Goal: Task Accomplishment & Management: Complete application form

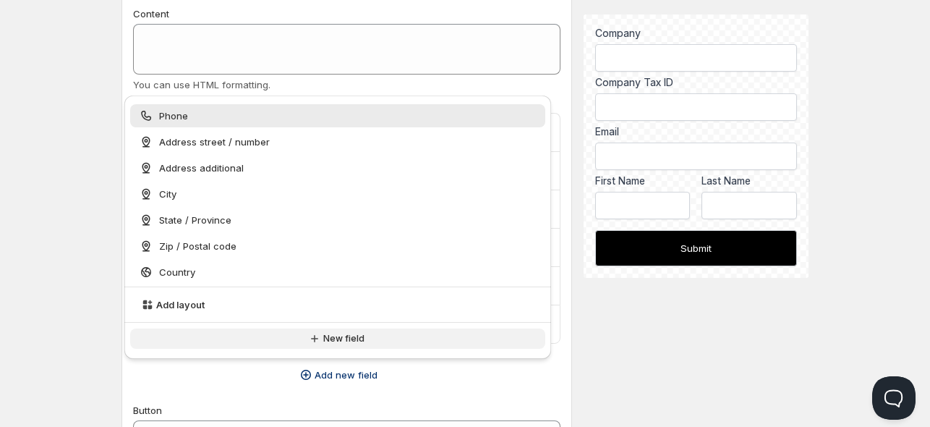
click at [356, 341] on span "New field" at bounding box center [343, 339] width 41 height 12
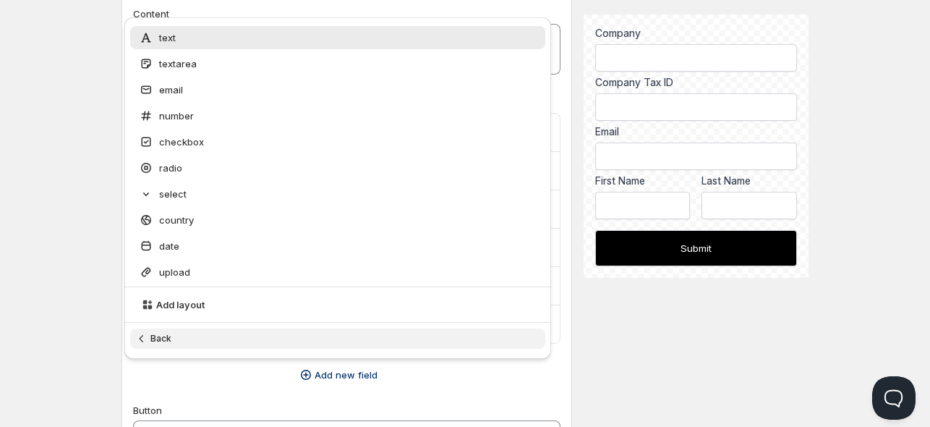
click at [356, 341] on button "Back" at bounding box center [338, 338] width 416 height 20
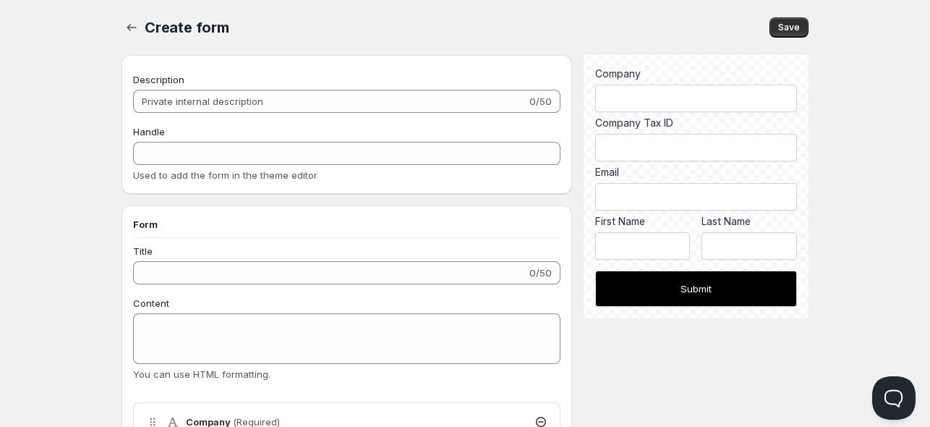
click at [471, 3] on span "Online" at bounding box center [464, 10] width 921 height 20
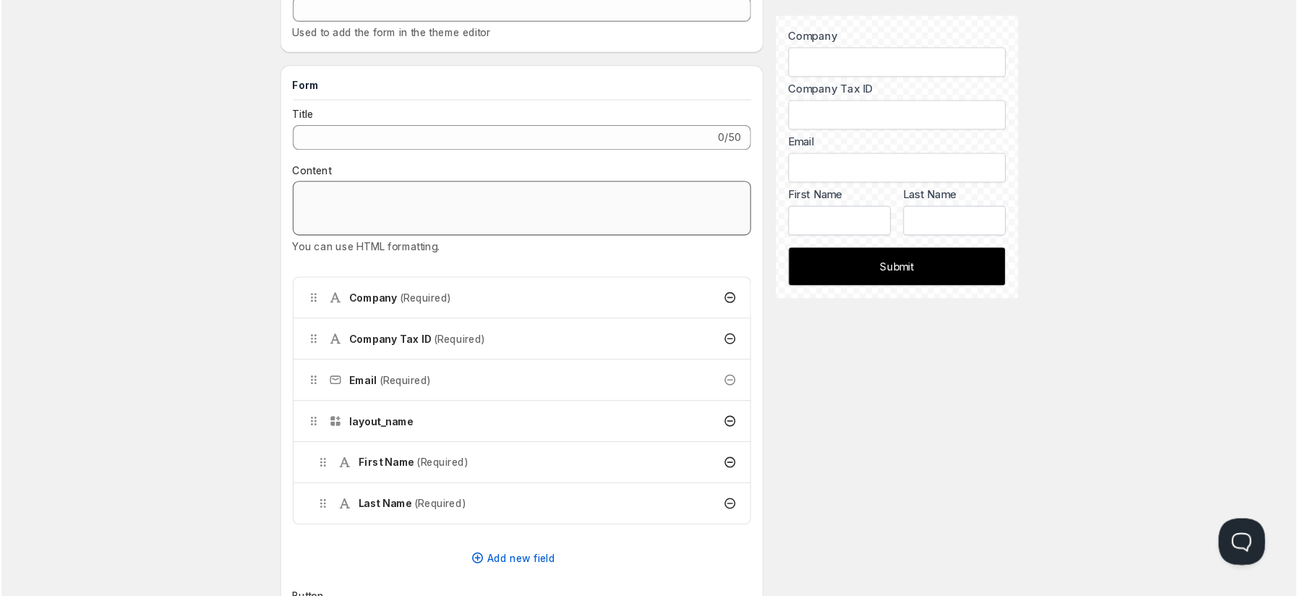
scroll to position [145, 0]
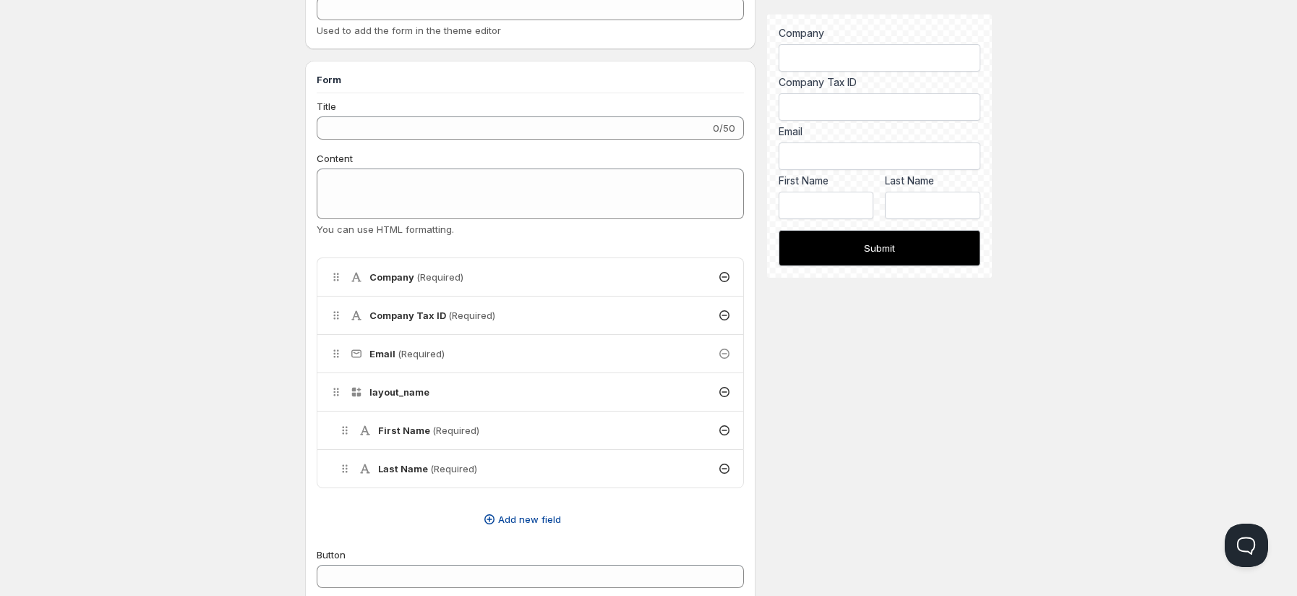
click at [505, 426] on span "Add new field" at bounding box center [529, 519] width 63 height 14
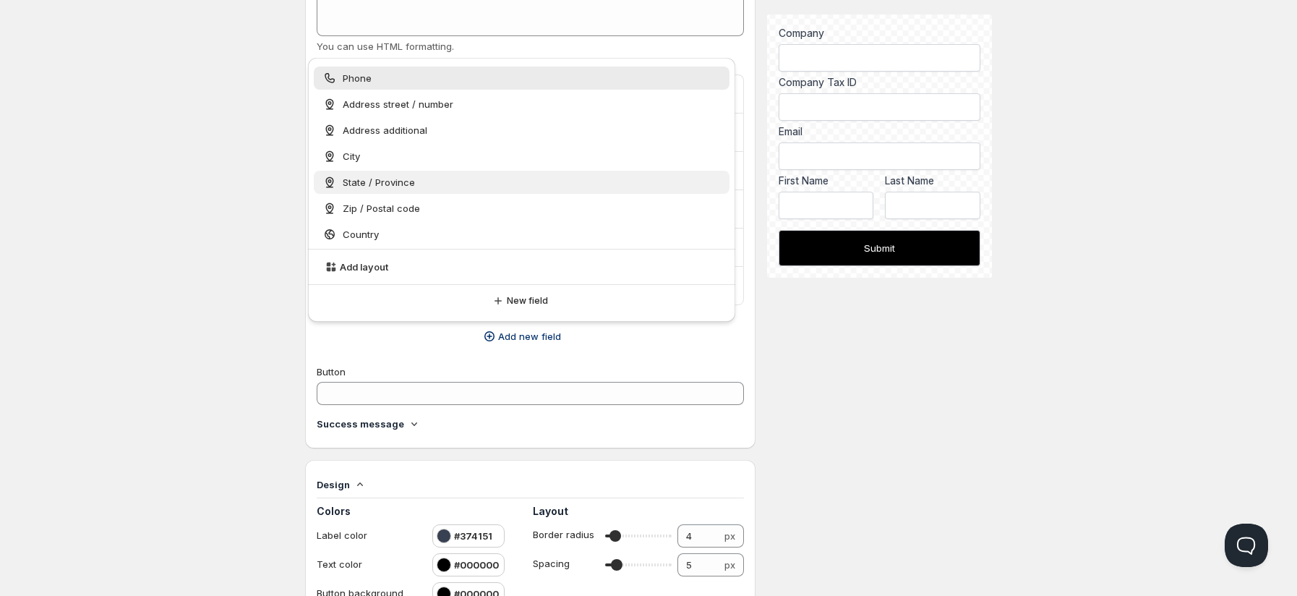
scroll to position [338, 0]
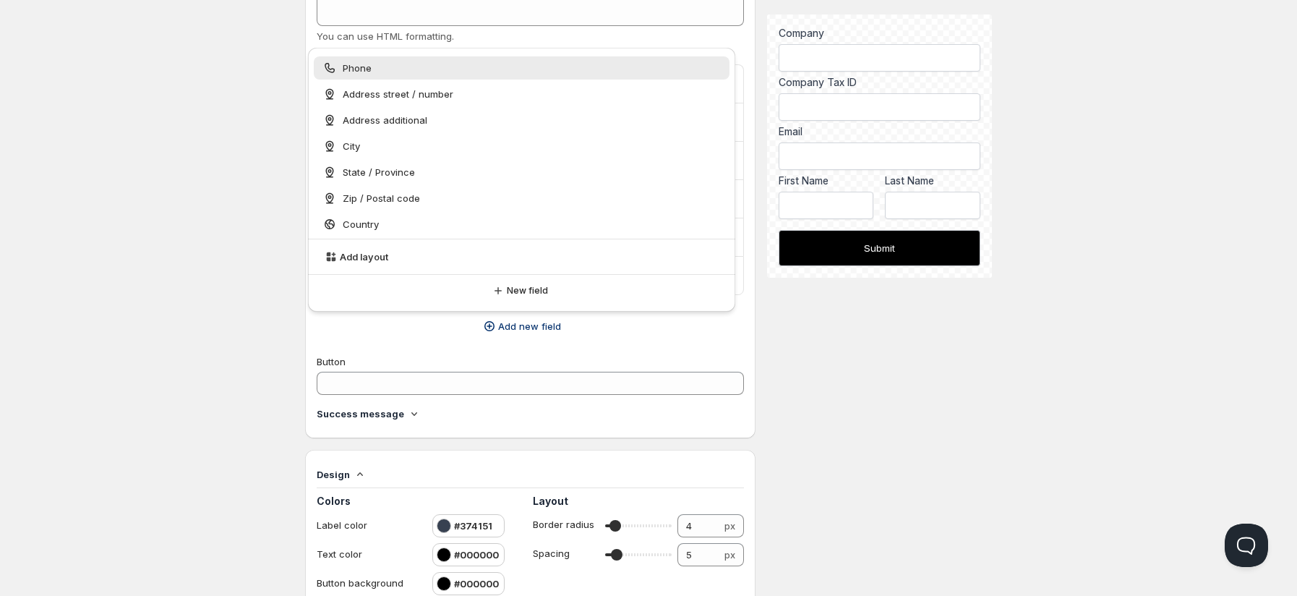
click at [613, 328] on button "Add new field" at bounding box center [521, 326] width 427 height 23
click at [806, 304] on div "Description 0/50 Handle Used to add the form in the theme editor Form Title 0/5…" at bounding box center [648, 510] width 687 height 1587
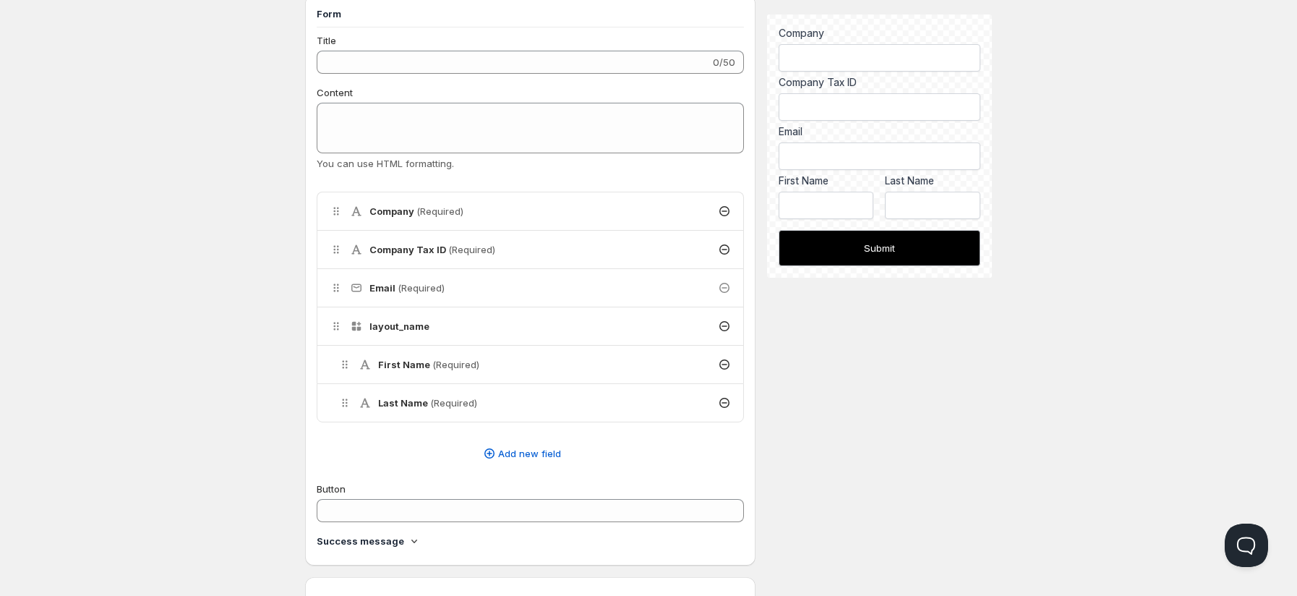
scroll to position [241, 0]
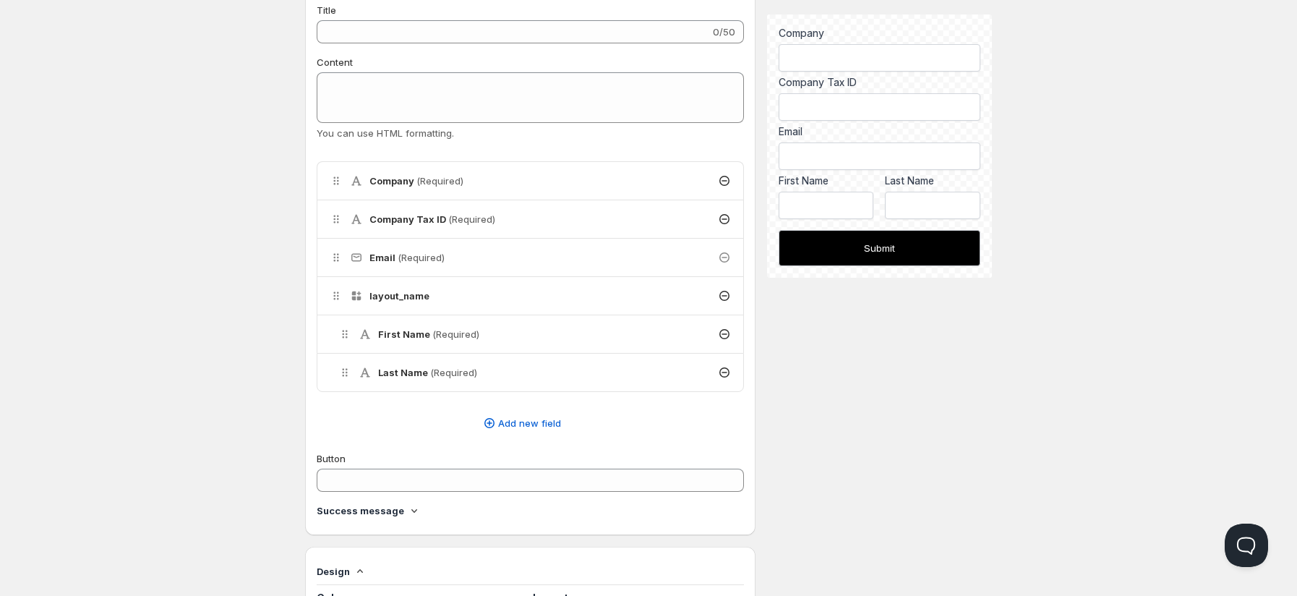
click at [400, 182] on h4 "Company (Required)" at bounding box center [416, 181] width 94 height 14
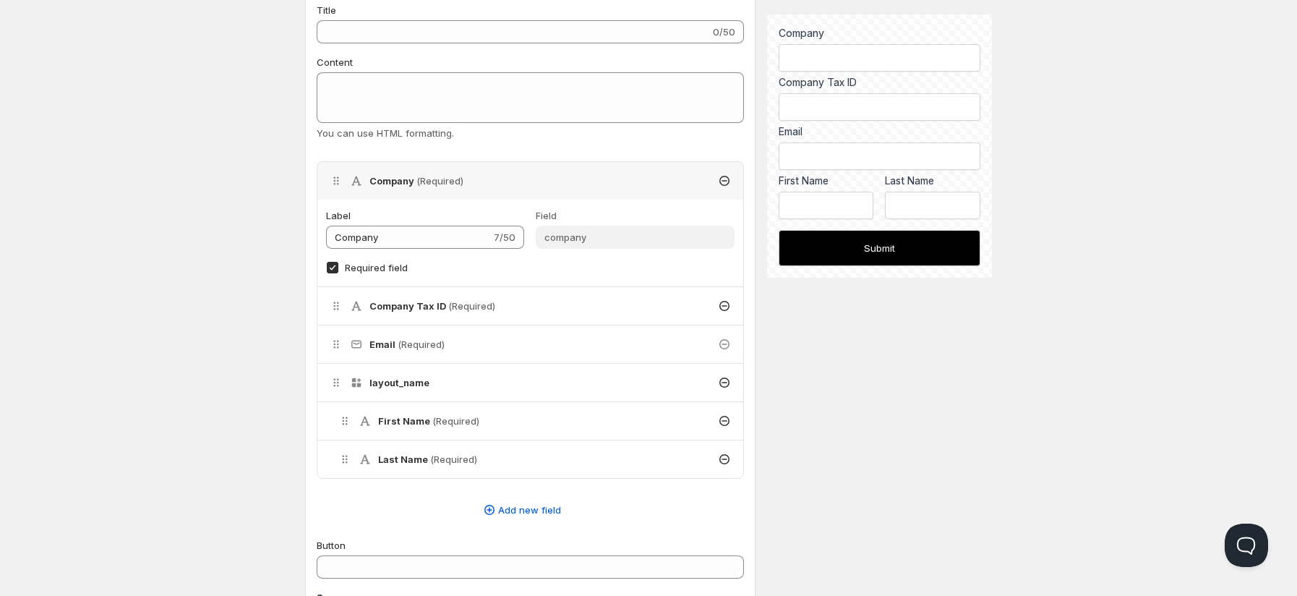
click at [400, 182] on h4 "Company (Required)" at bounding box center [416, 181] width 94 height 14
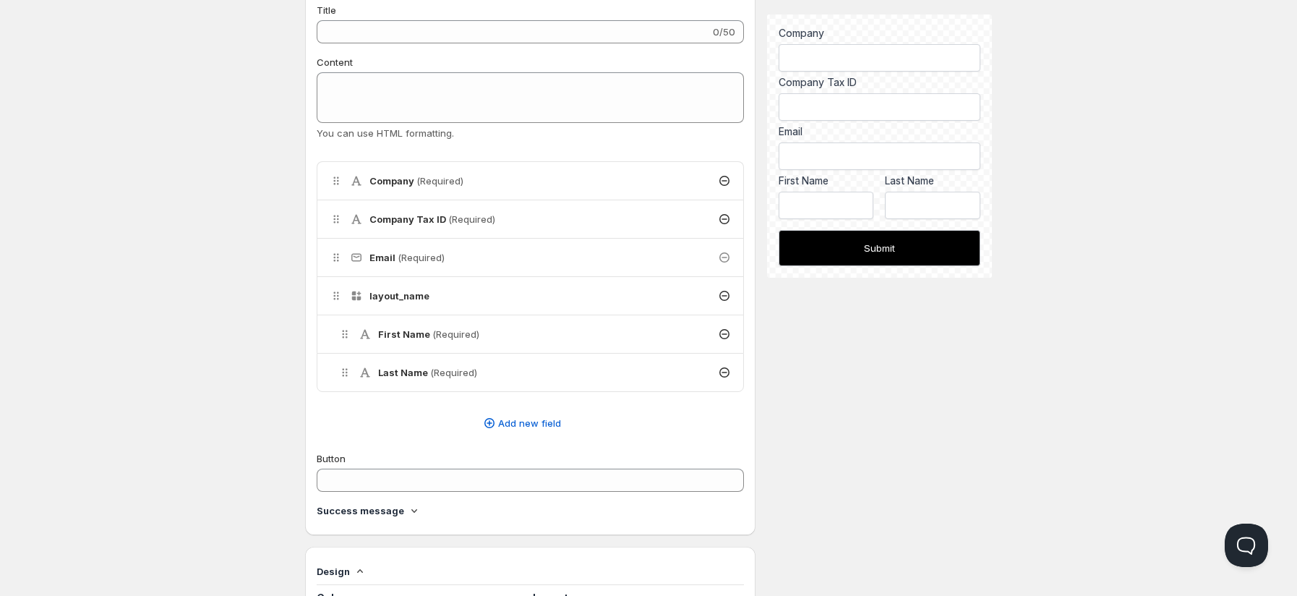
click at [401, 221] on h4 "Company Tax ID (Required)" at bounding box center [432, 219] width 126 height 14
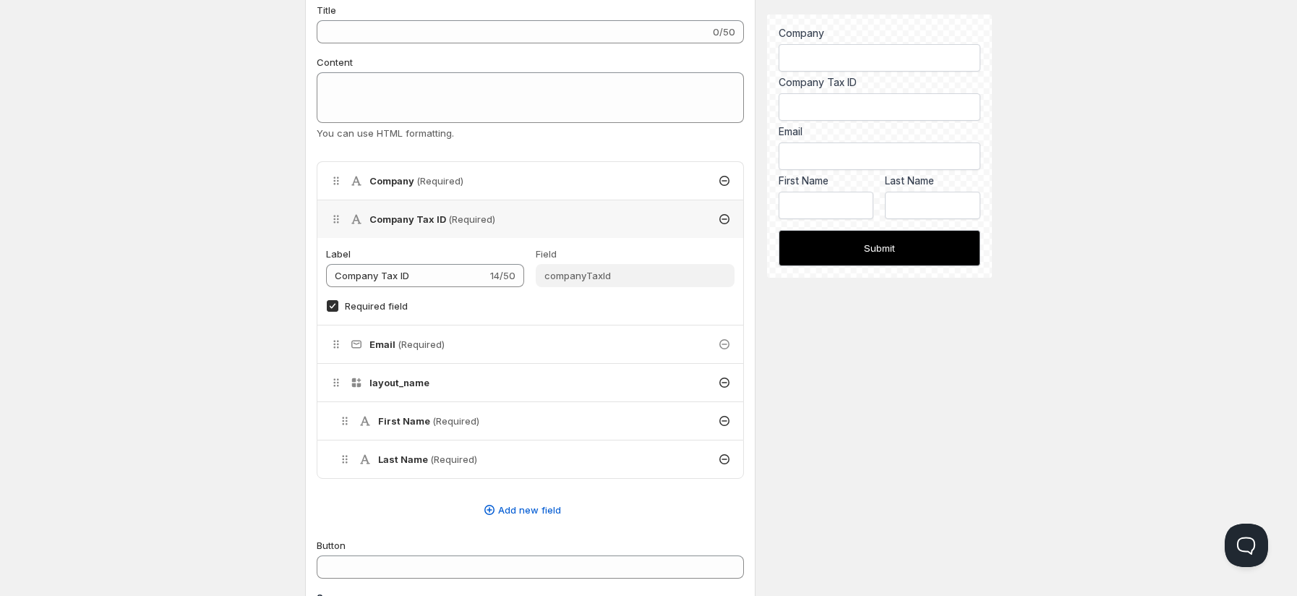
click at [397, 179] on h4 "Company (Required)" at bounding box center [416, 181] width 94 height 14
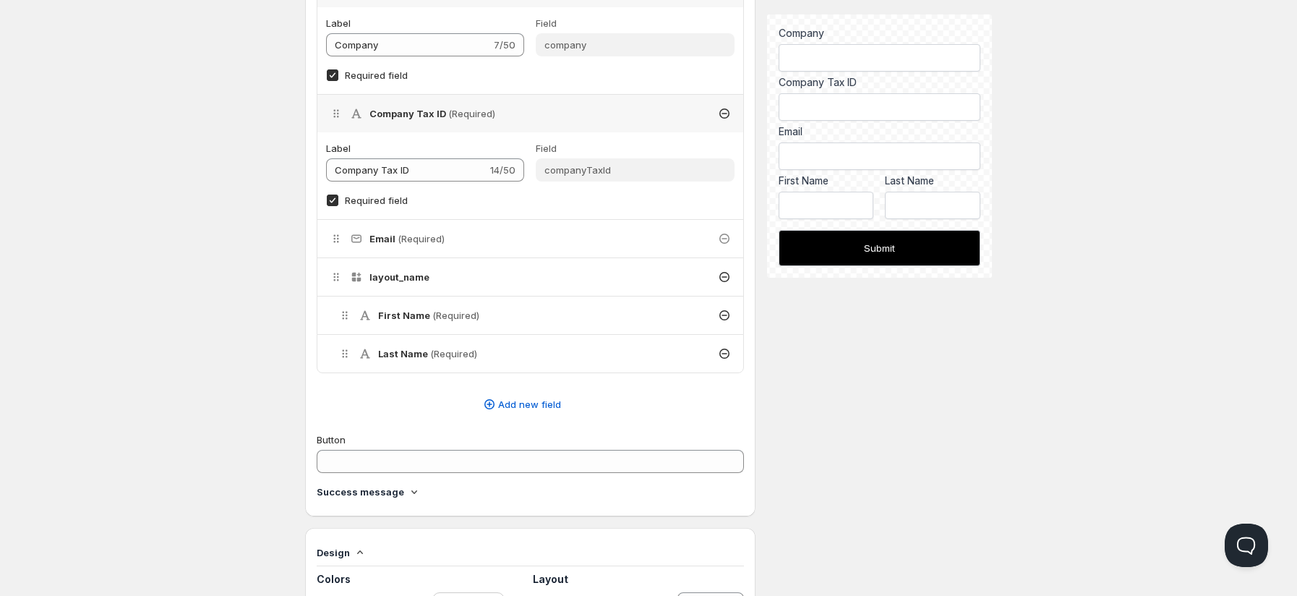
scroll to position [434, 0]
click at [443, 238] on div "Email (Required)" at bounding box center [530, 238] width 426 height 38
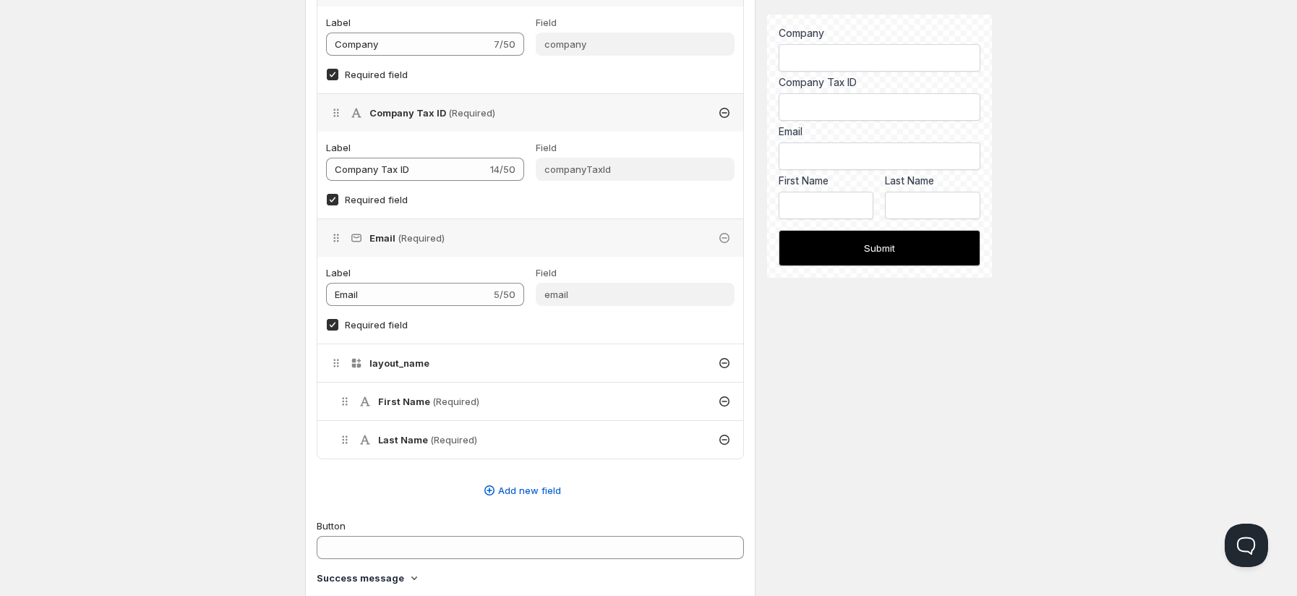
click at [421, 357] on h4 "layout_name" at bounding box center [399, 363] width 60 height 14
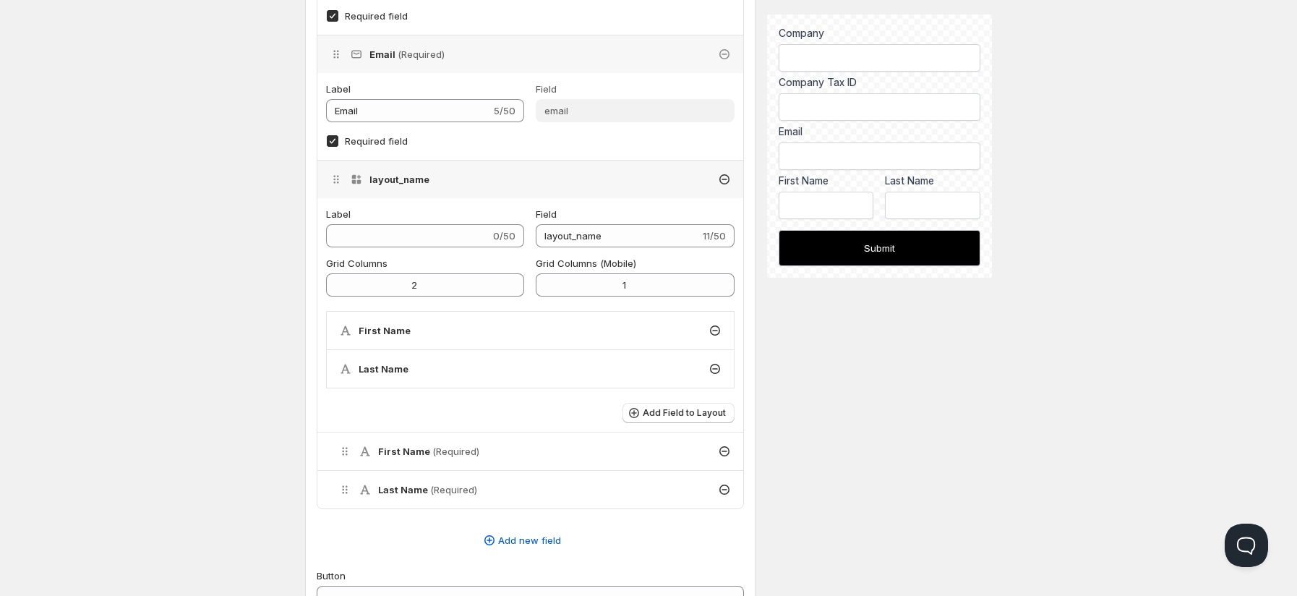
scroll to position [627, 0]
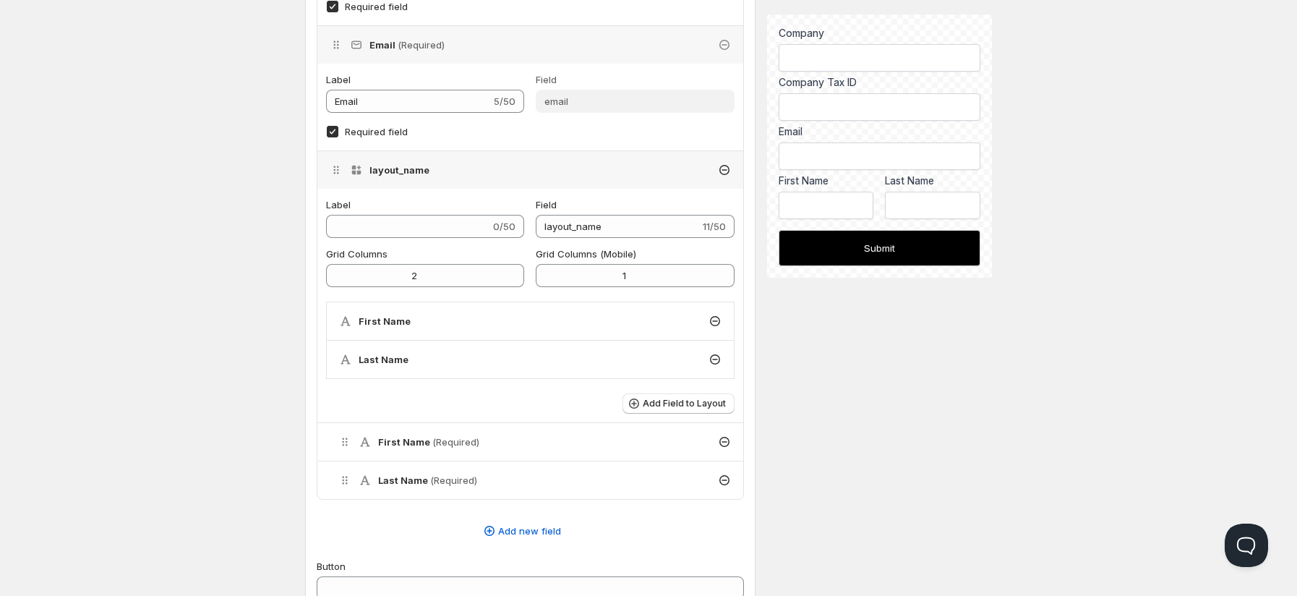
click at [415, 322] on div "First Name" at bounding box center [530, 321] width 407 height 38
click at [369, 325] on h4 "First Name" at bounding box center [385, 321] width 52 height 14
click at [368, 323] on h4 "First Name" at bounding box center [385, 321] width 52 height 14
click at [371, 322] on h4 "First Name" at bounding box center [385, 321] width 52 height 14
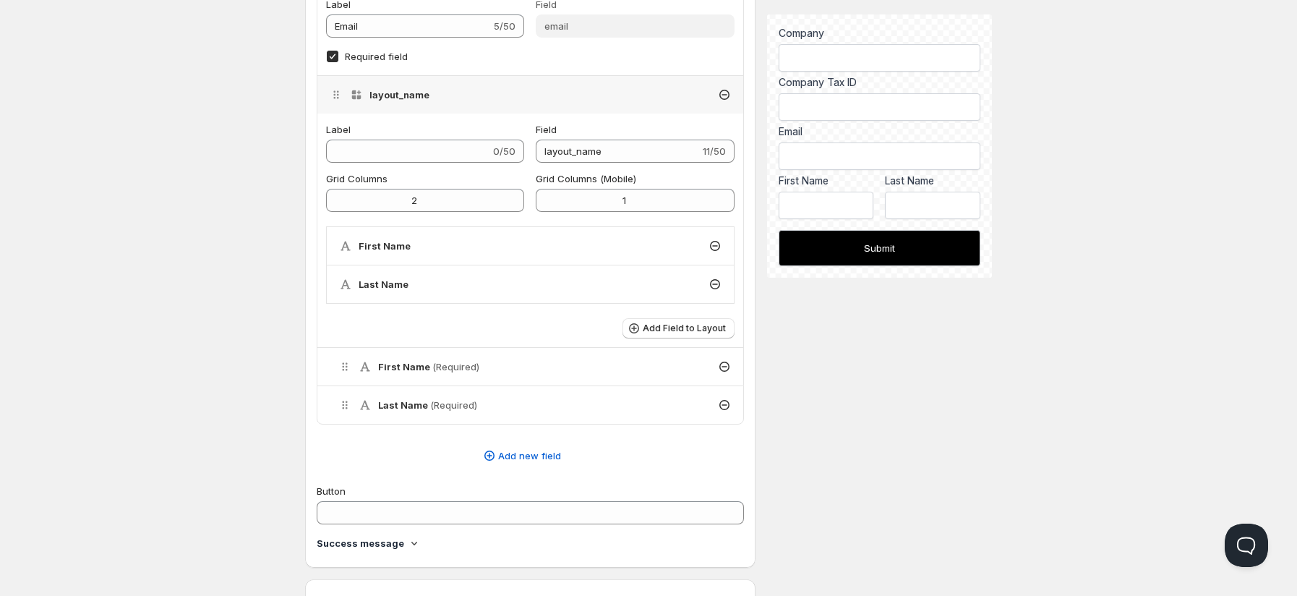
scroll to position [723, 0]
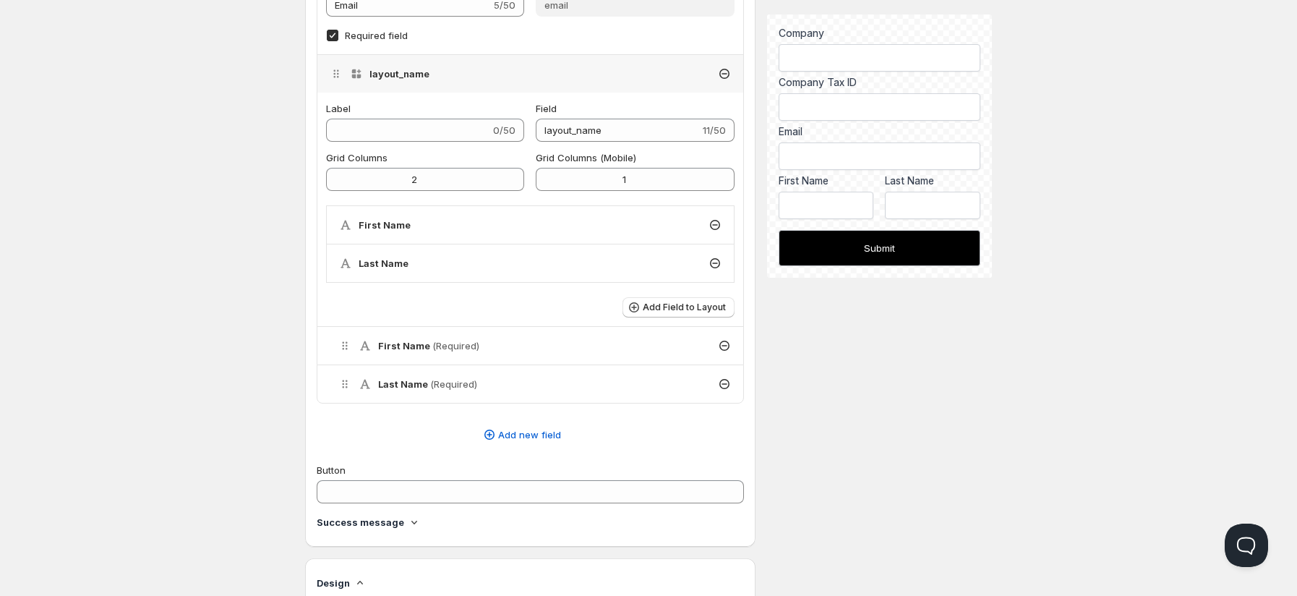
click at [717, 223] on icon at bounding box center [715, 225] width 14 height 14
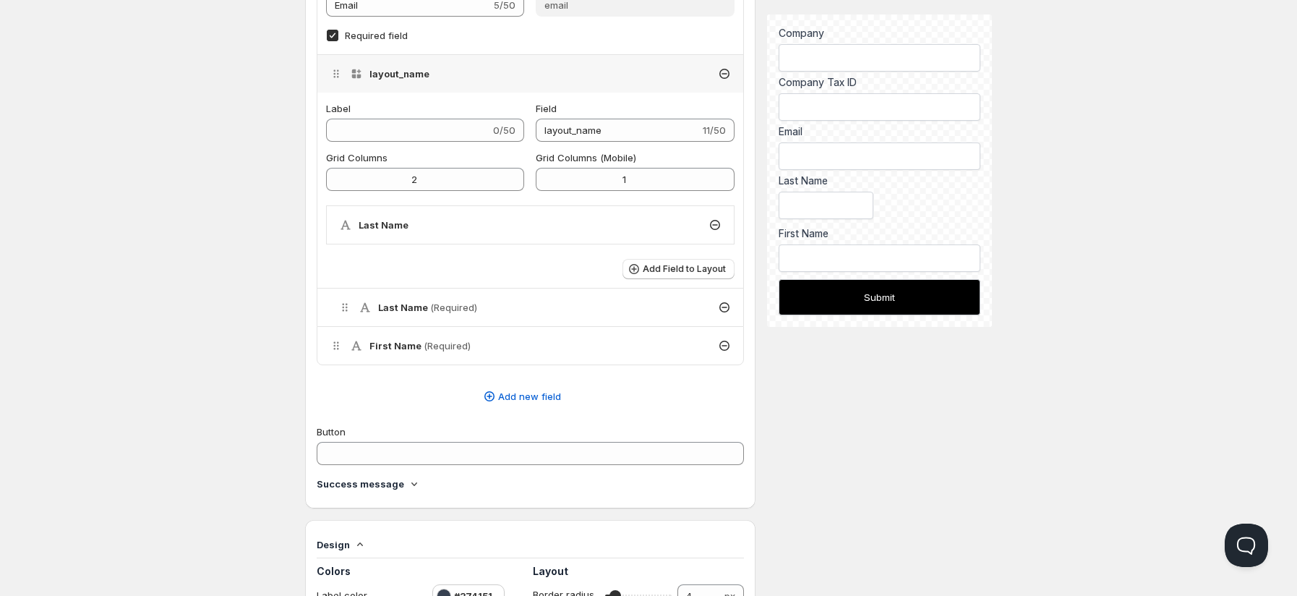
click at [593, 344] on div "First Name (Required)" at bounding box center [530, 346] width 426 height 38
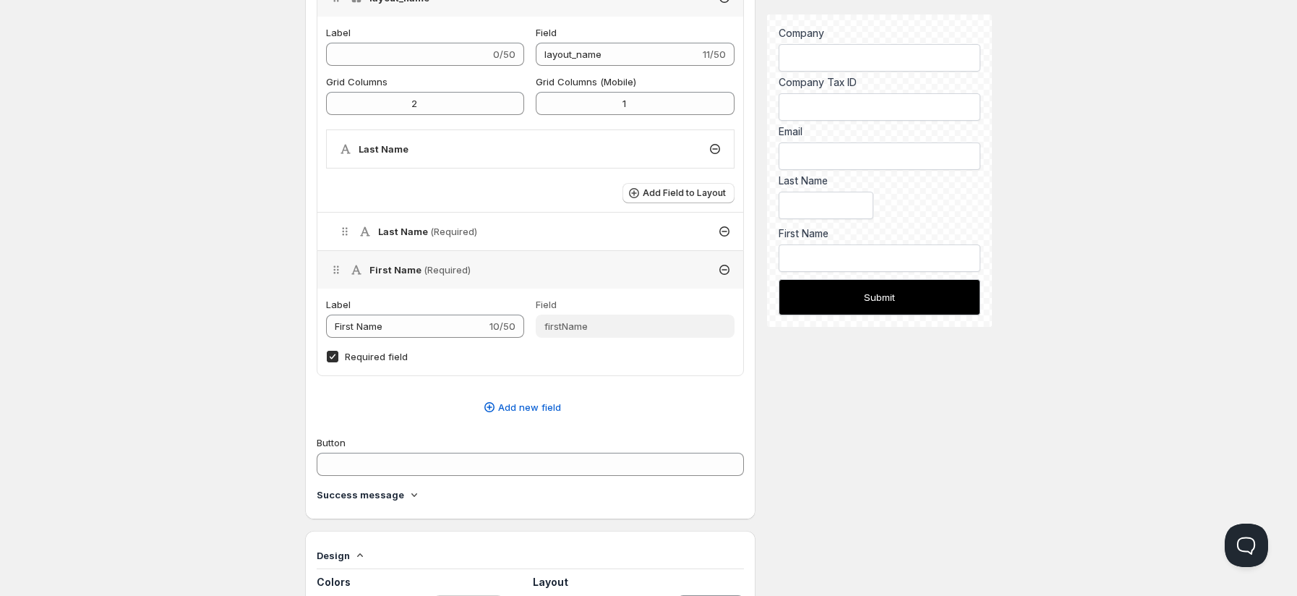
scroll to position [916, 0]
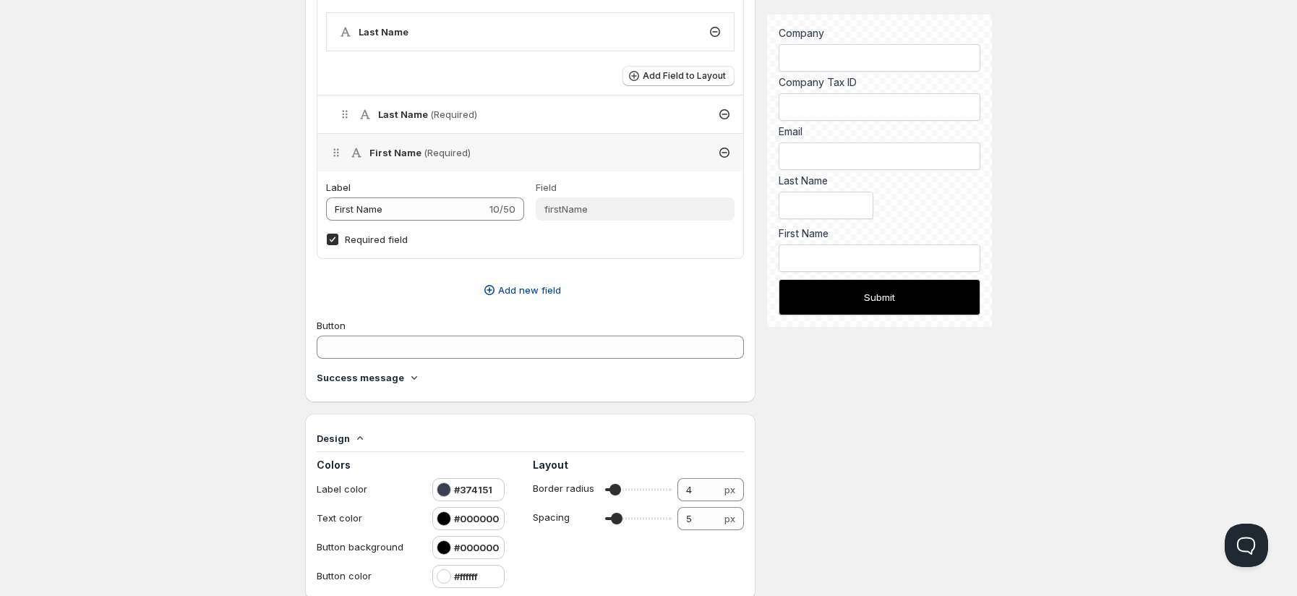
click at [534, 288] on span "Add new field" at bounding box center [529, 290] width 63 height 14
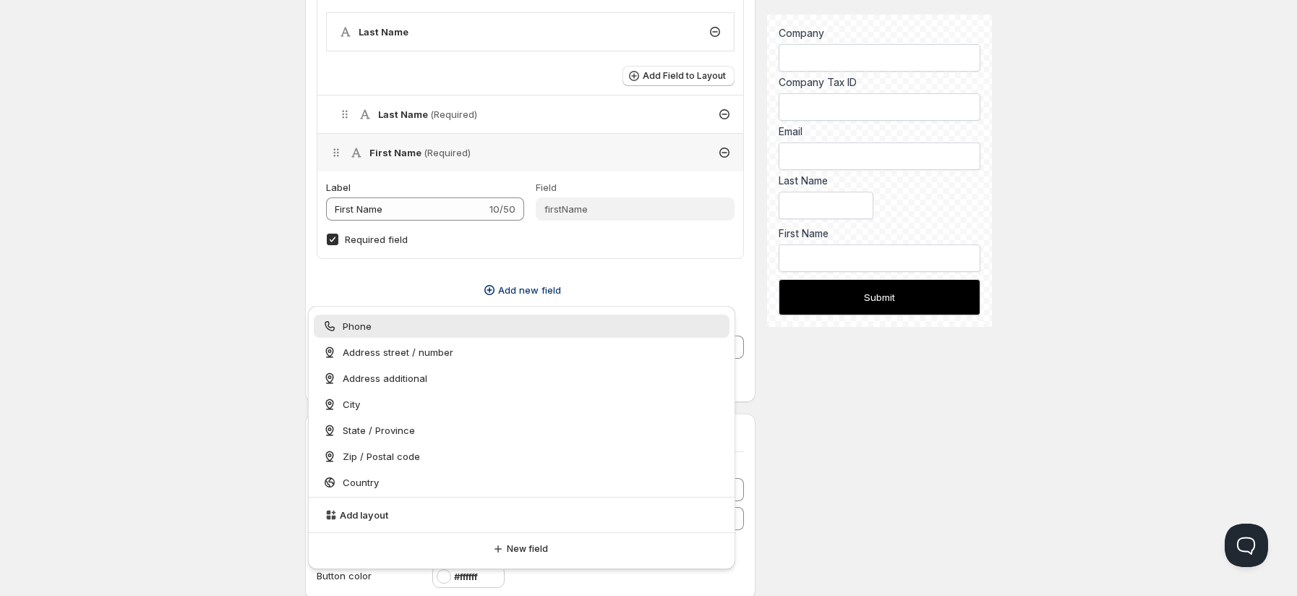
click at [418, 330] on div "Phone" at bounding box center [521, 326] width 398 height 14
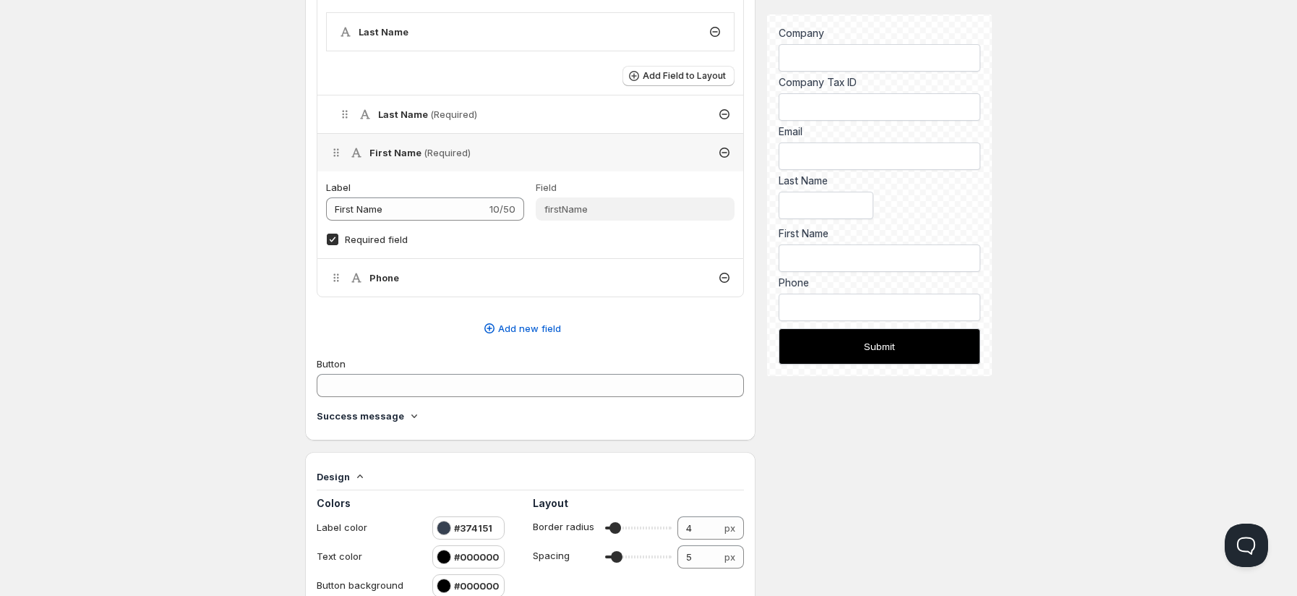
click at [722, 275] on icon at bounding box center [724, 277] width 14 height 14
click at [373, 267] on div "Phone" at bounding box center [530, 278] width 426 height 38
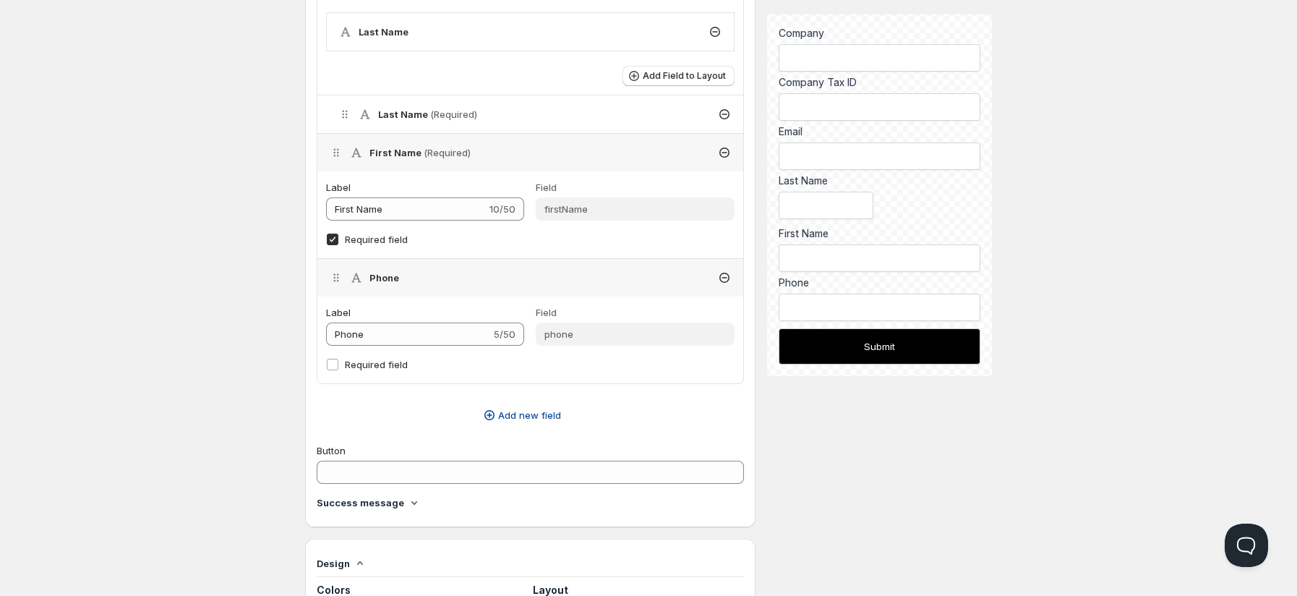
click at [526, 422] on span "Add new field" at bounding box center [529, 415] width 63 height 14
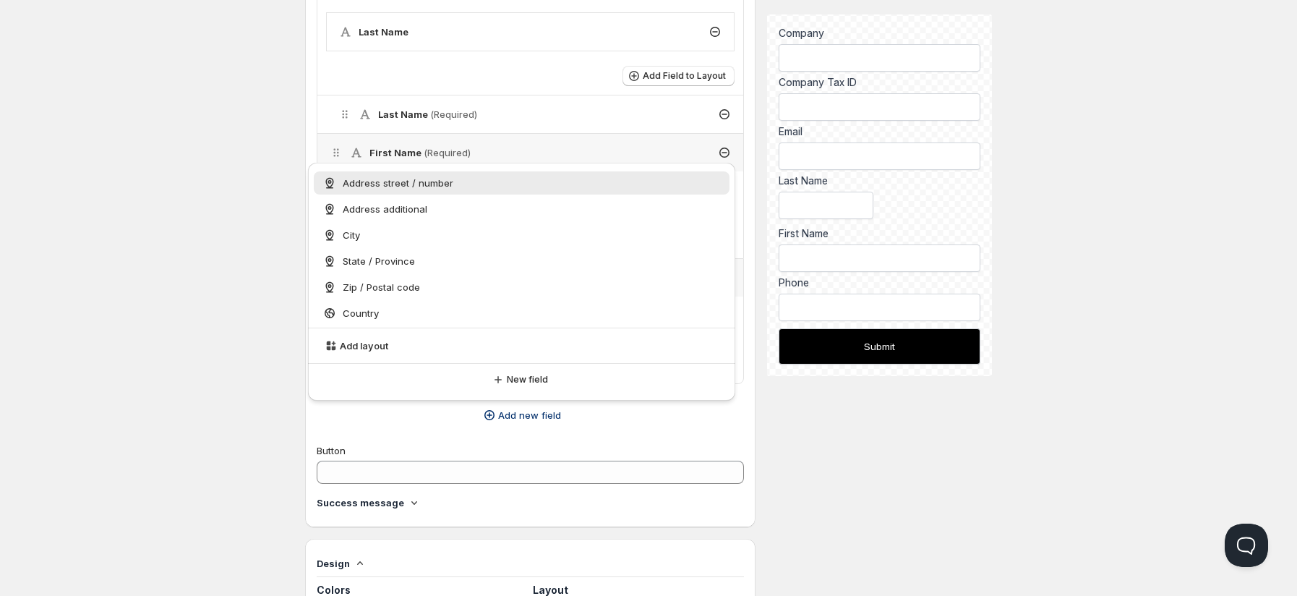
click at [402, 188] on span "Address street / number" at bounding box center [398, 183] width 111 height 14
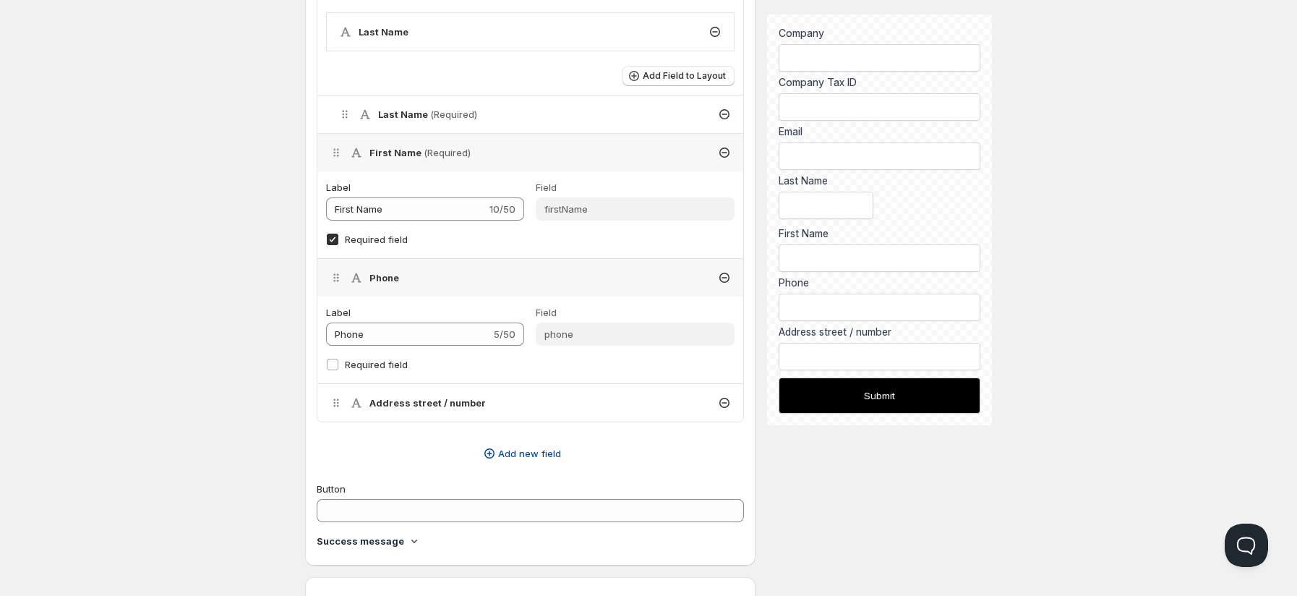
click at [515, 426] on span "Add new field" at bounding box center [529, 453] width 63 height 14
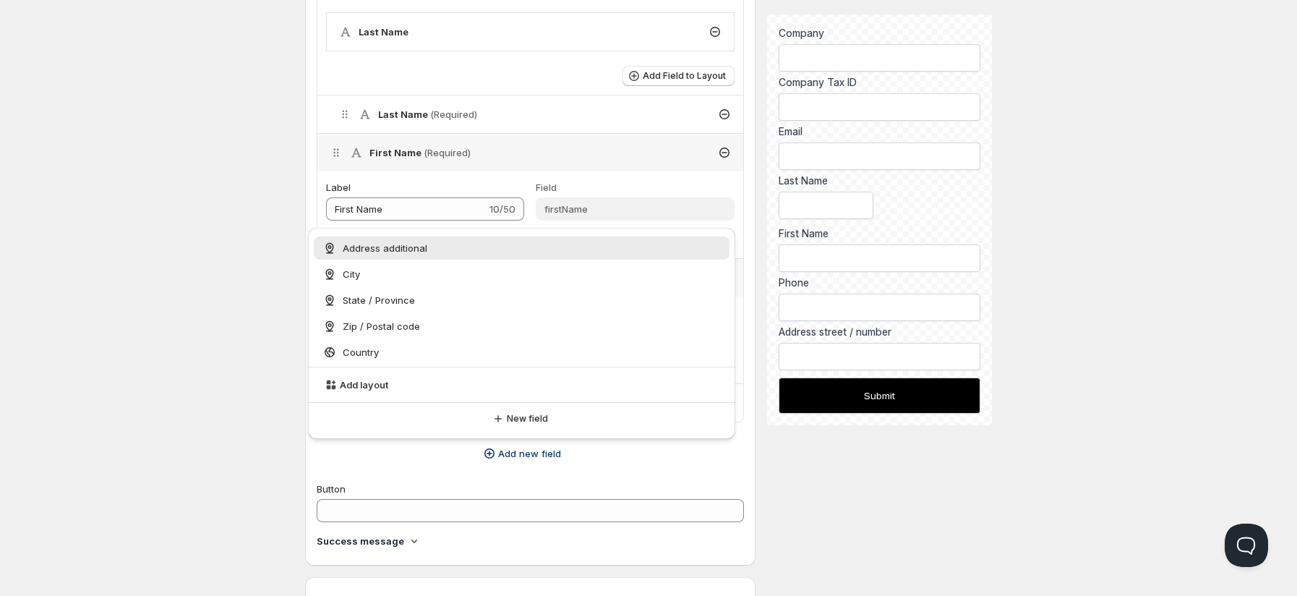
click at [398, 247] on span "Address additional" at bounding box center [385, 248] width 85 height 14
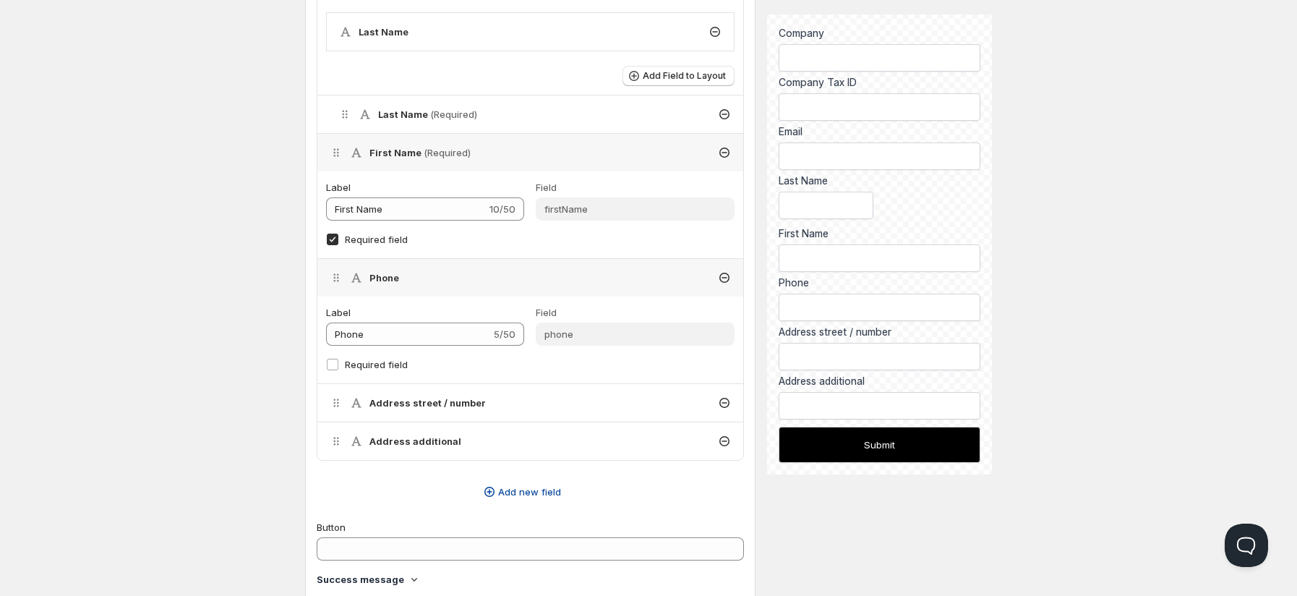
click at [505, 426] on span "Add new field" at bounding box center [529, 491] width 63 height 14
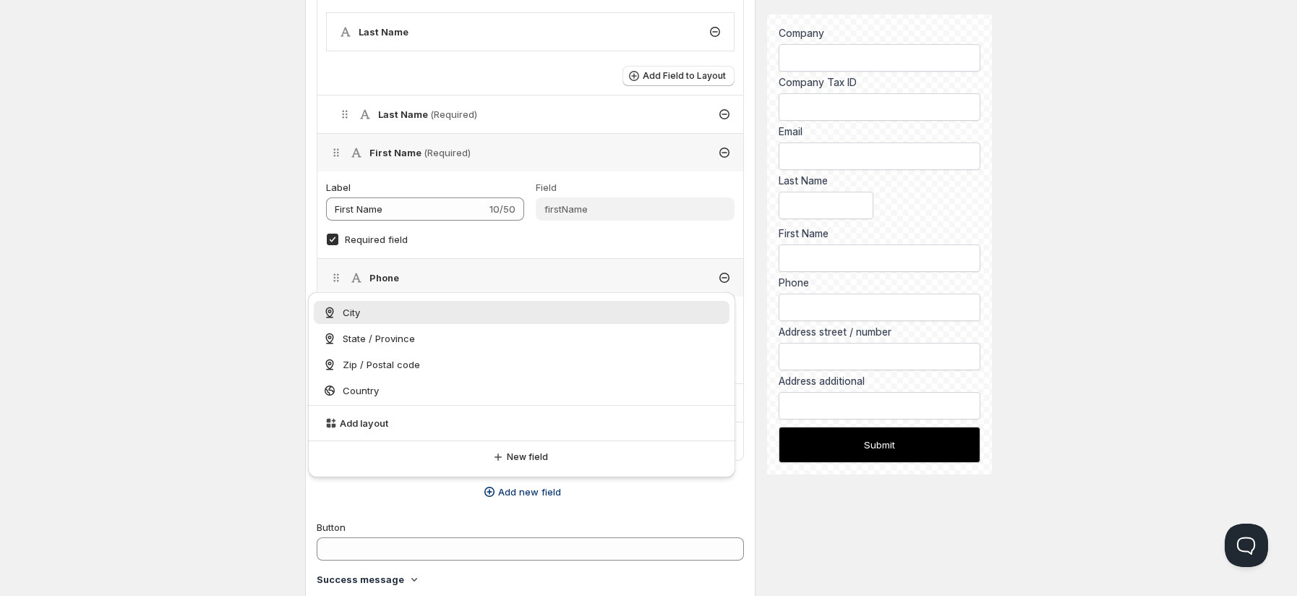
click at [376, 308] on div "City" at bounding box center [521, 312] width 398 height 14
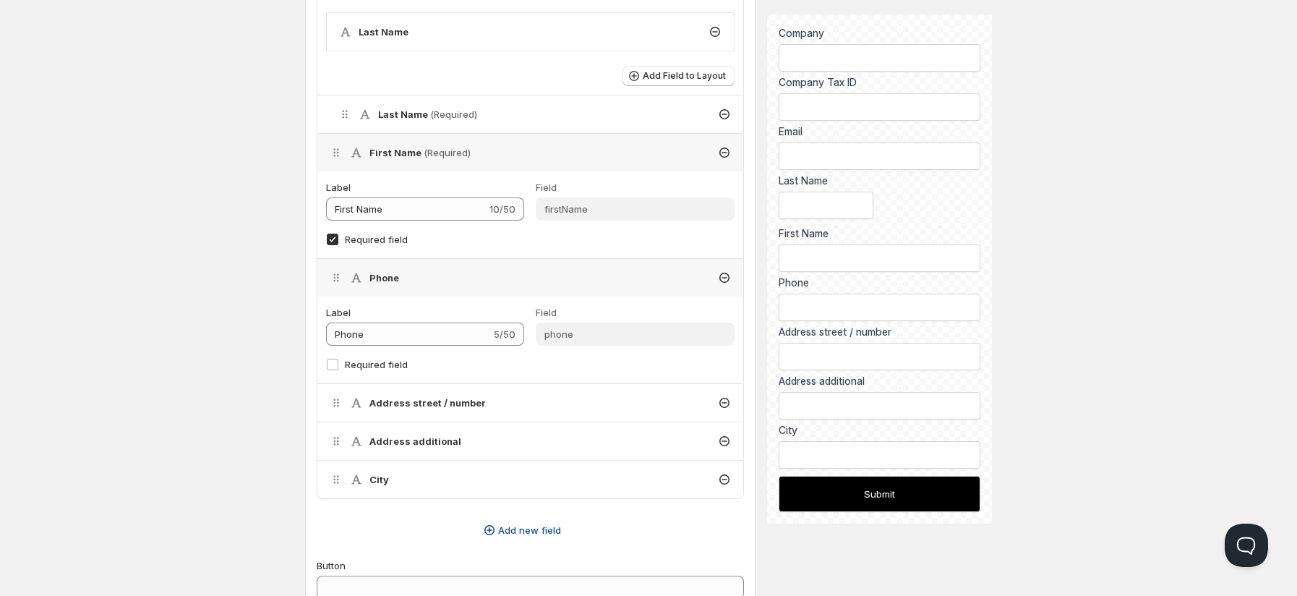
click at [510, 426] on span "Add new field" at bounding box center [529, 530] width 63 height 14
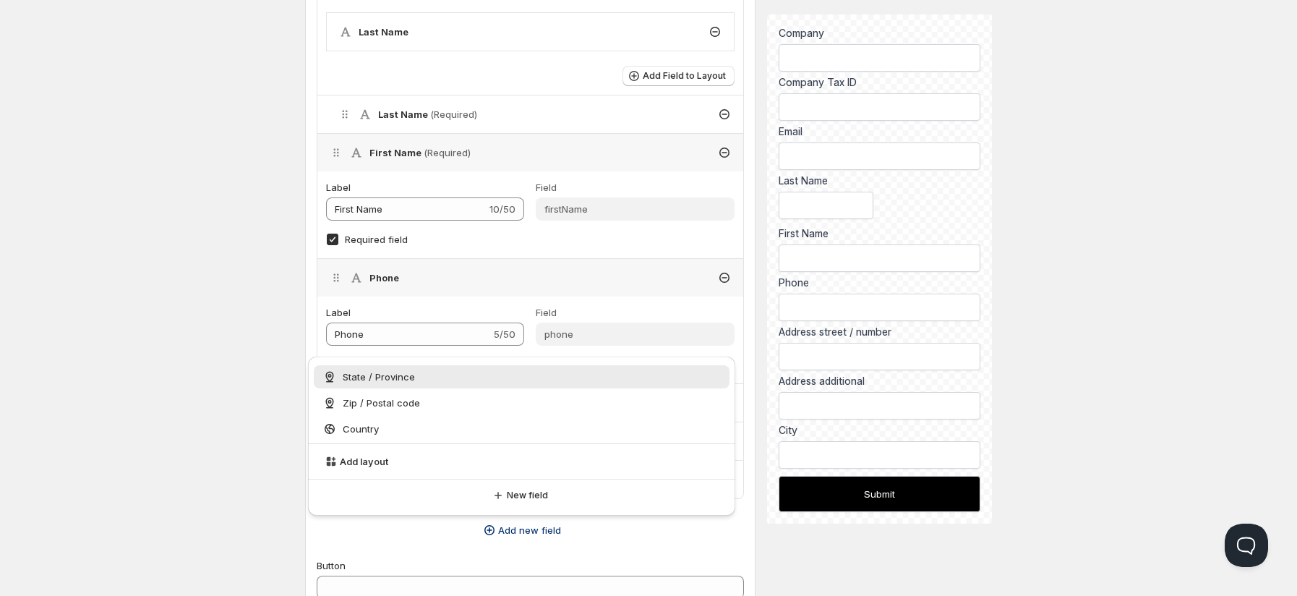
click at [406, 380] on span "State / Province" at bounding box center [379, 376] width 72 height 14
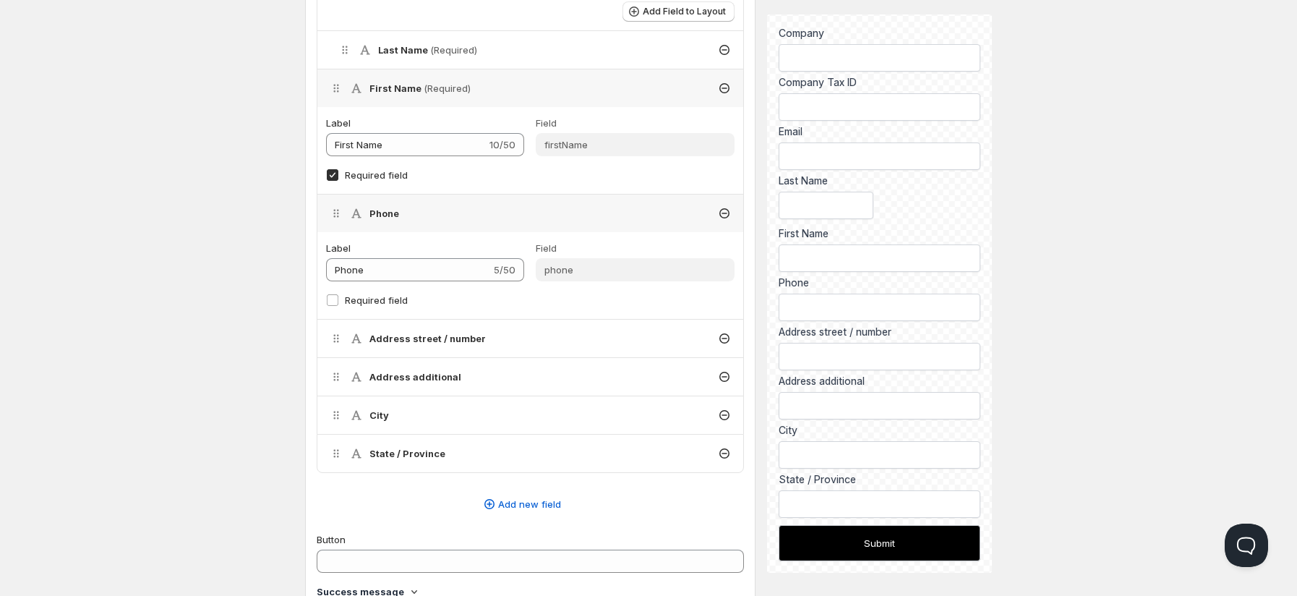
scroll to position [1108, 0]
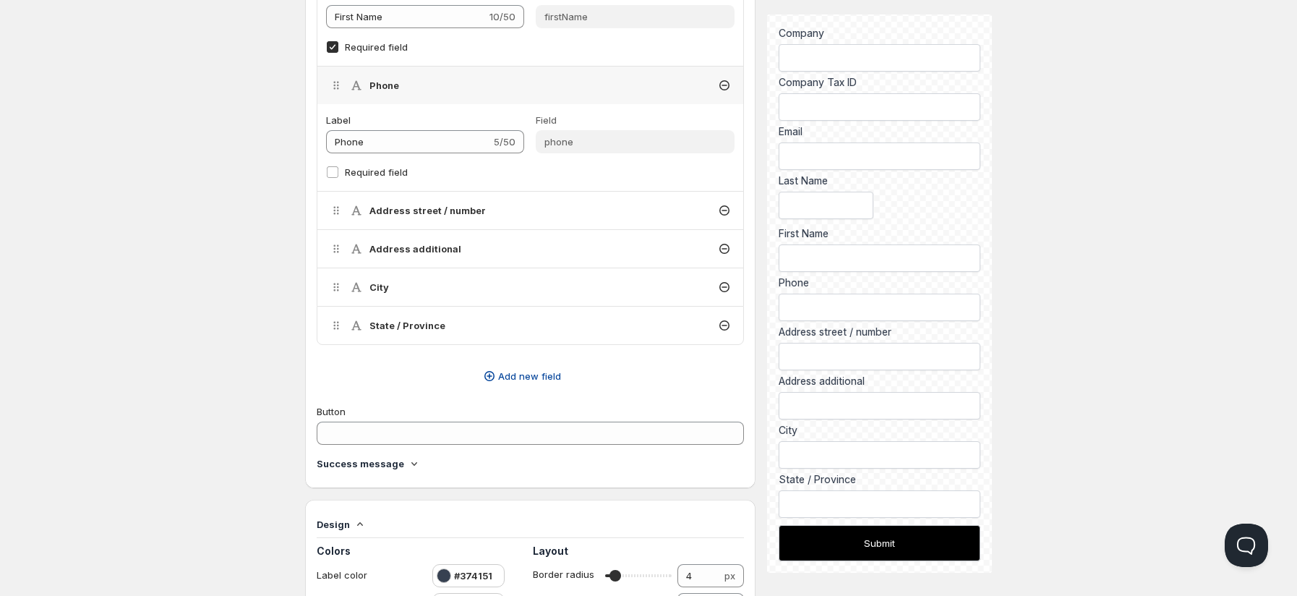
click at [515, 369] on span "Add new field" at bounding box center [529, 376] width 63 height 14
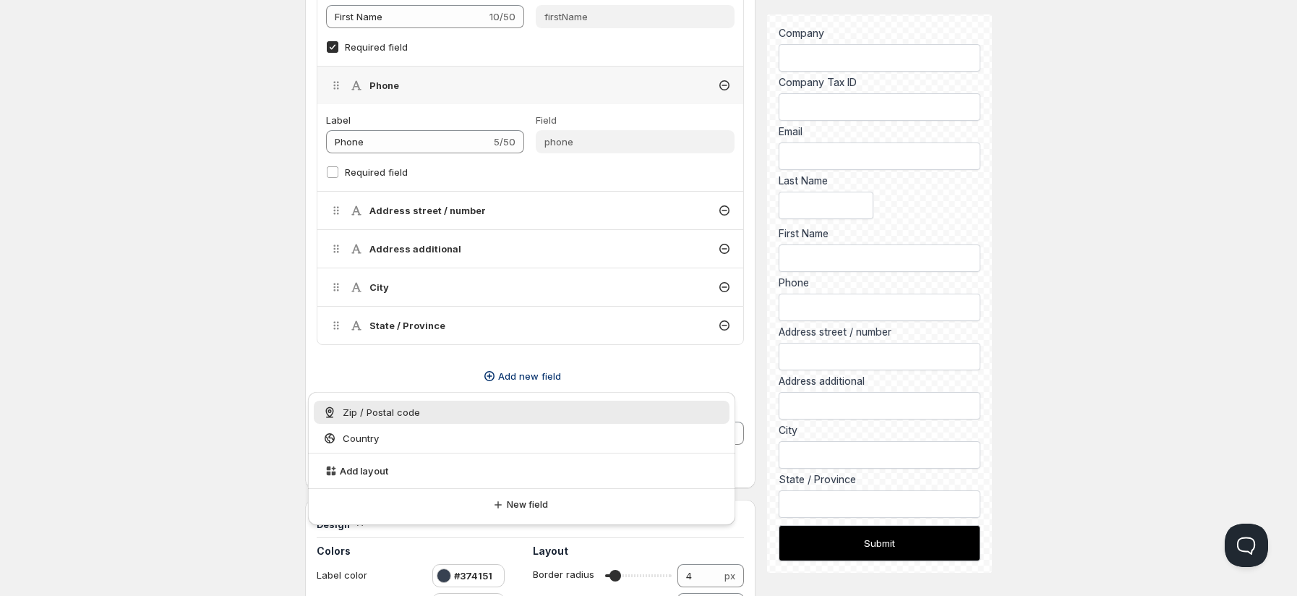
click at [364, 409] on span "Zip / Postal code" at bounding box center [381, 412] width 77 height 14
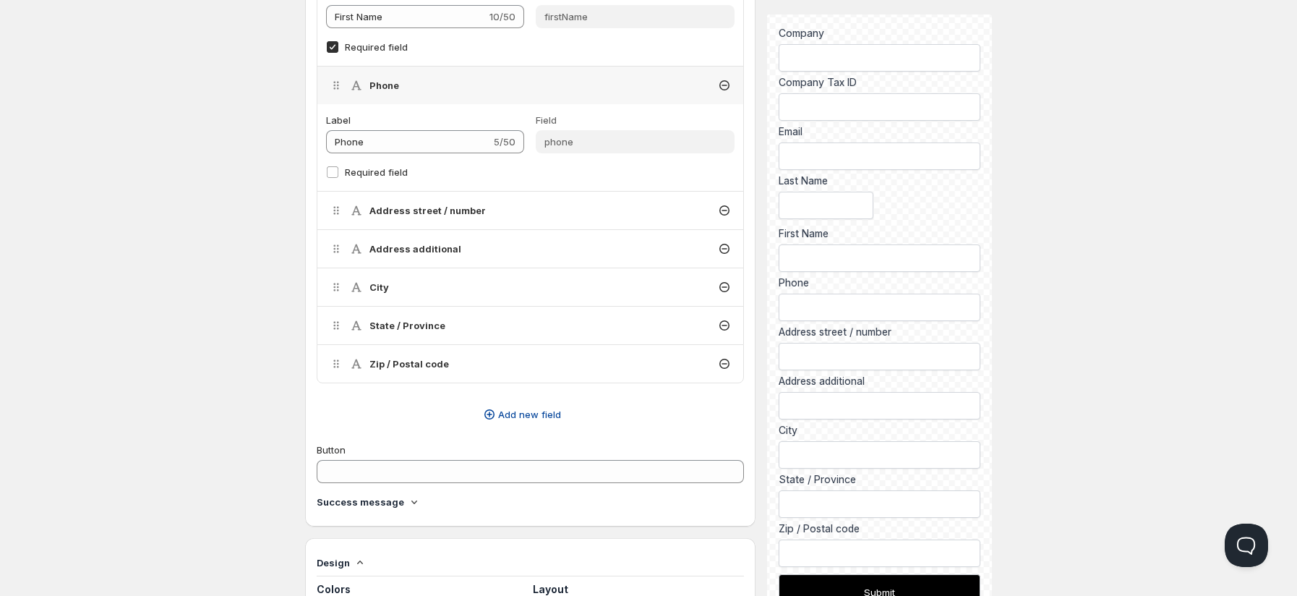
click at [523, 409] on span "Add new field" at bounding box center [529, 414] width 63 height 14
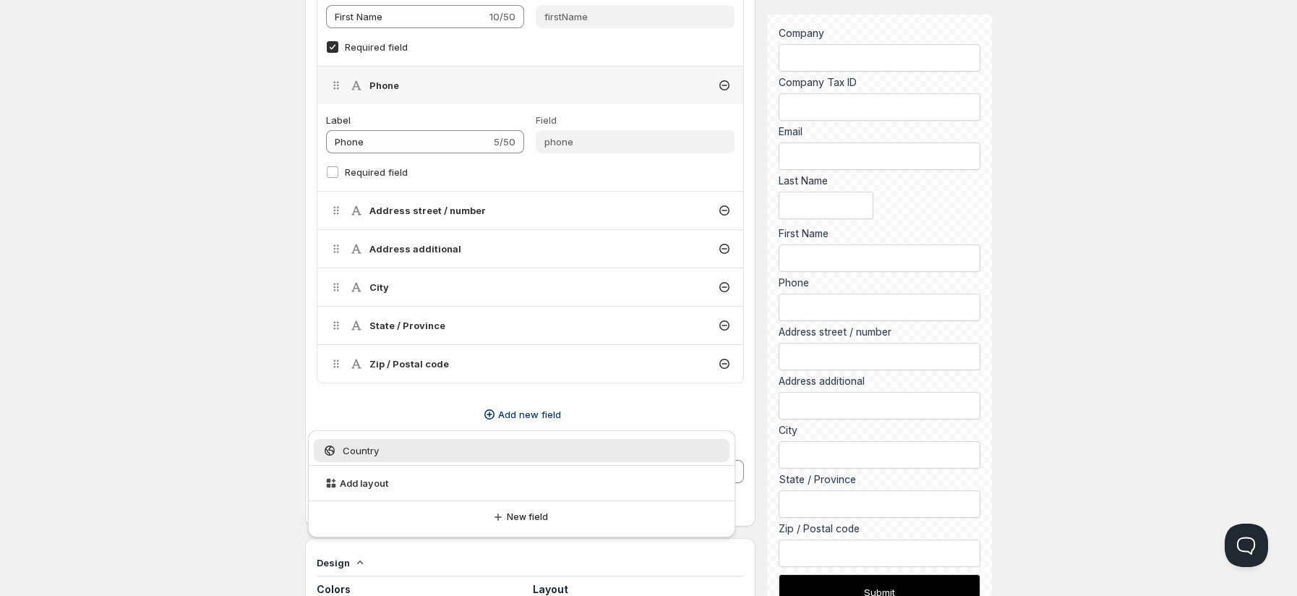
click at [446, 426] on div "Country" at bounding box center [521, 450] width 398 height 14
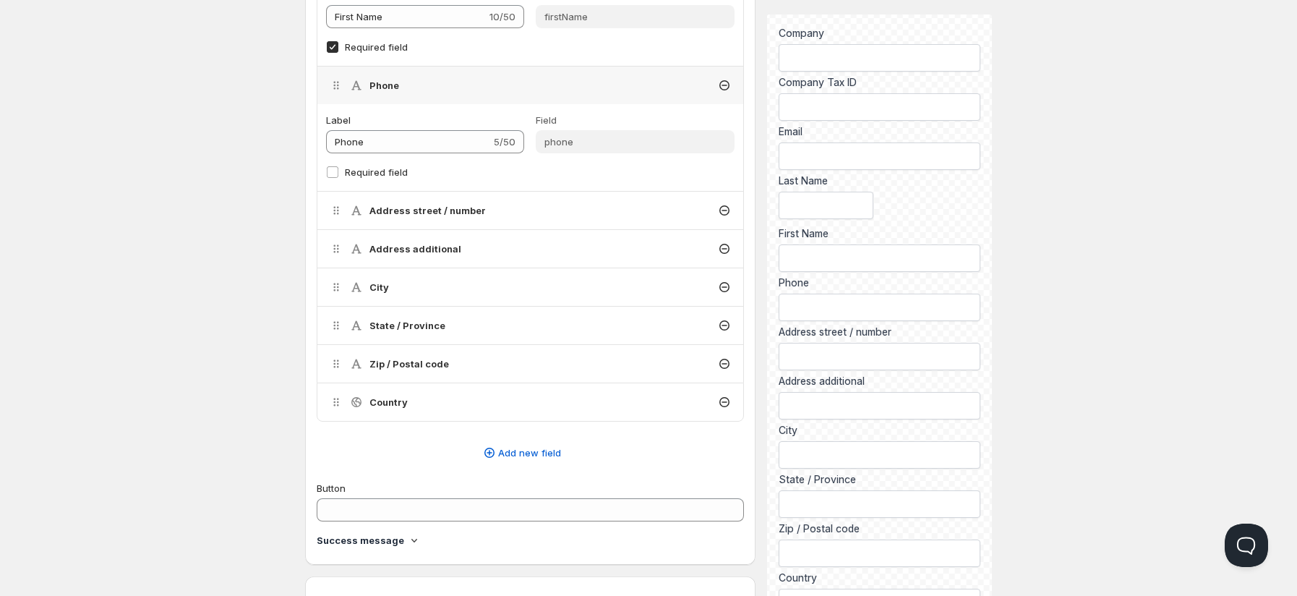
click at [722, 211] on icon at bounding box center [724, 210] width 14 height 14
click at [722, 209] on icon at bounding box center [724, 210] width 14 height 14
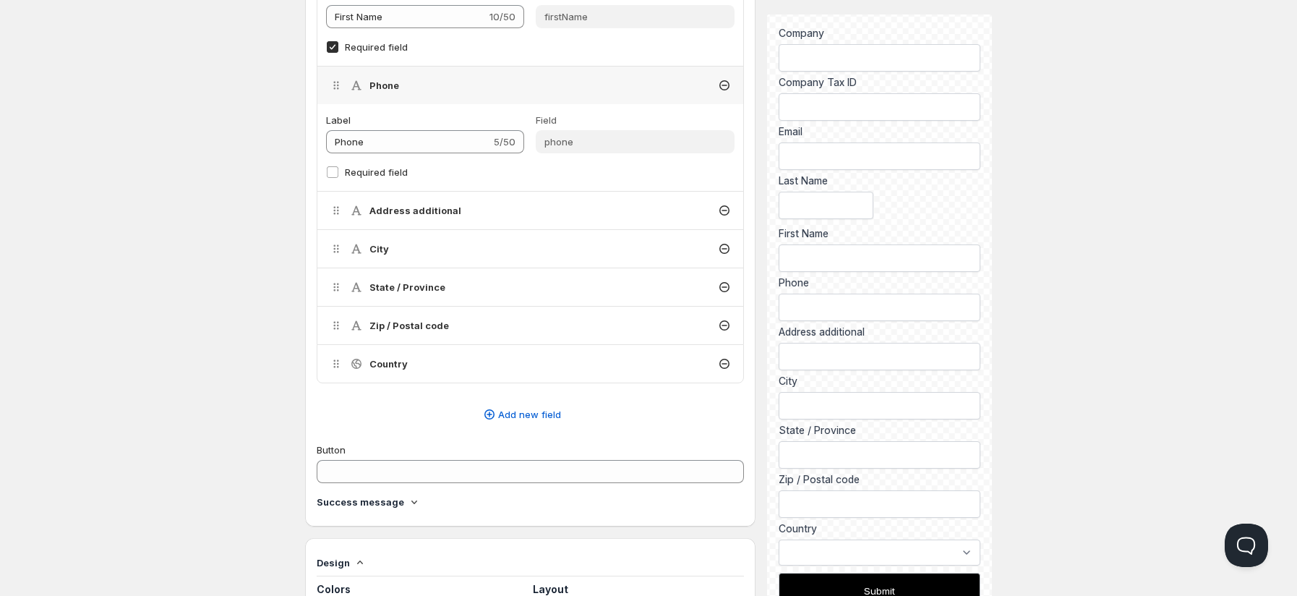
click at [724, 205] on icon at bounding box center [724, 210] width 10 height 10
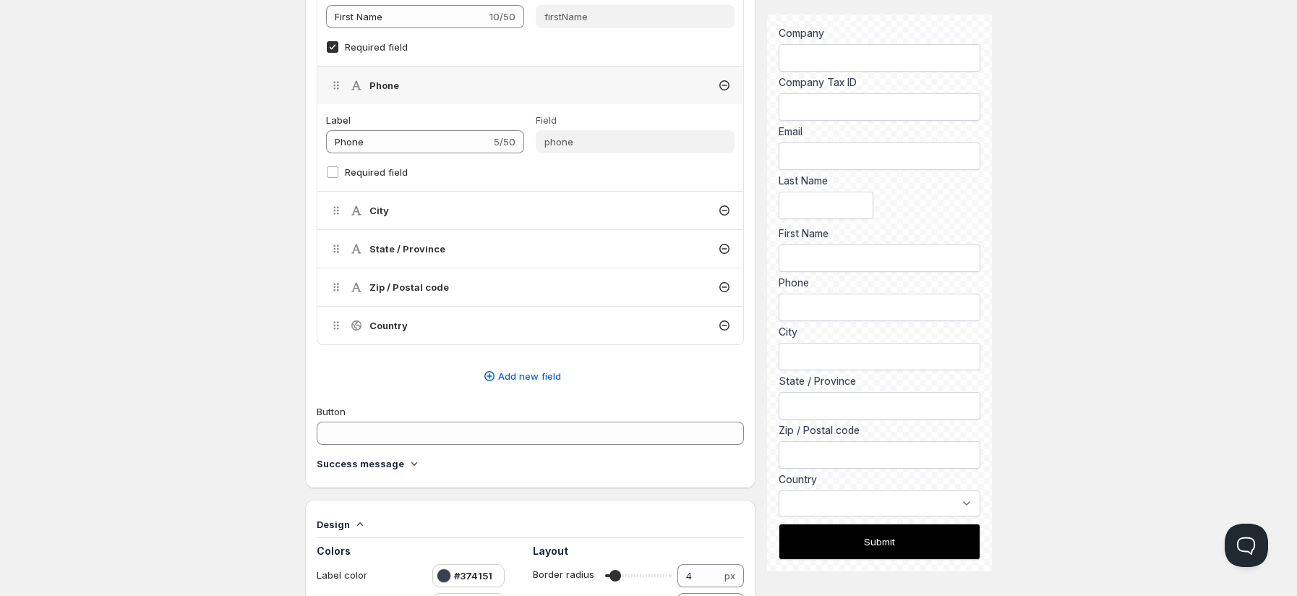
click at [724, 202] on div "City" at bounding box center [530, 211] width 426 height 38
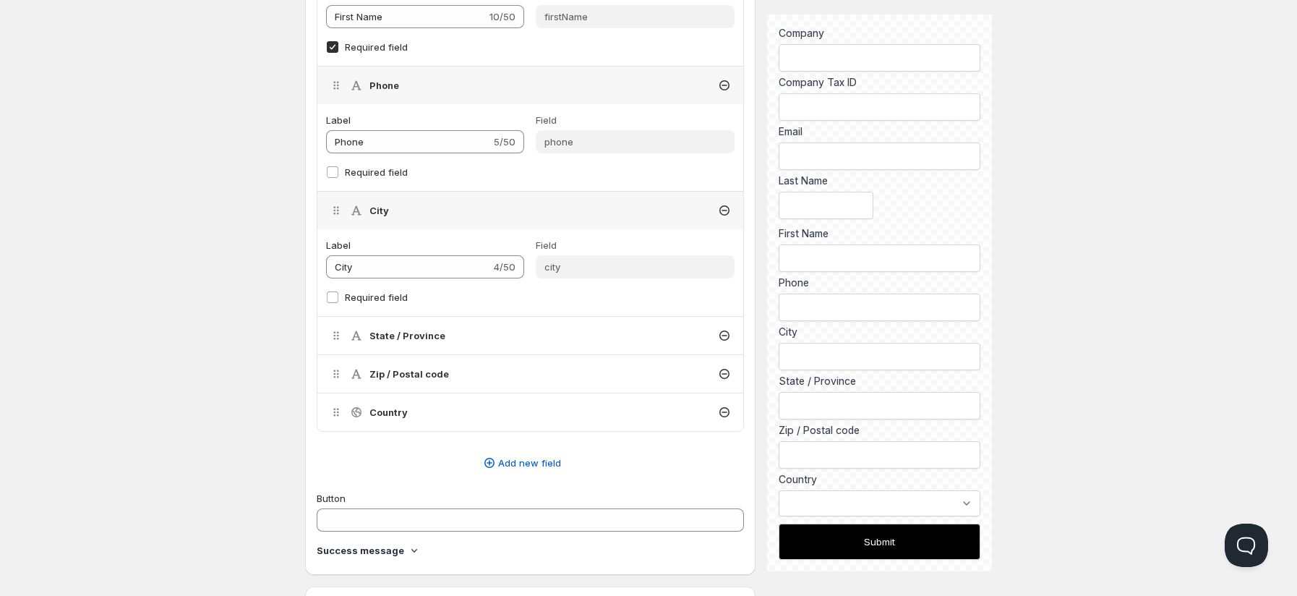
click at [727, 208] on icon at bounding box center [724, 210] width 10 height 10
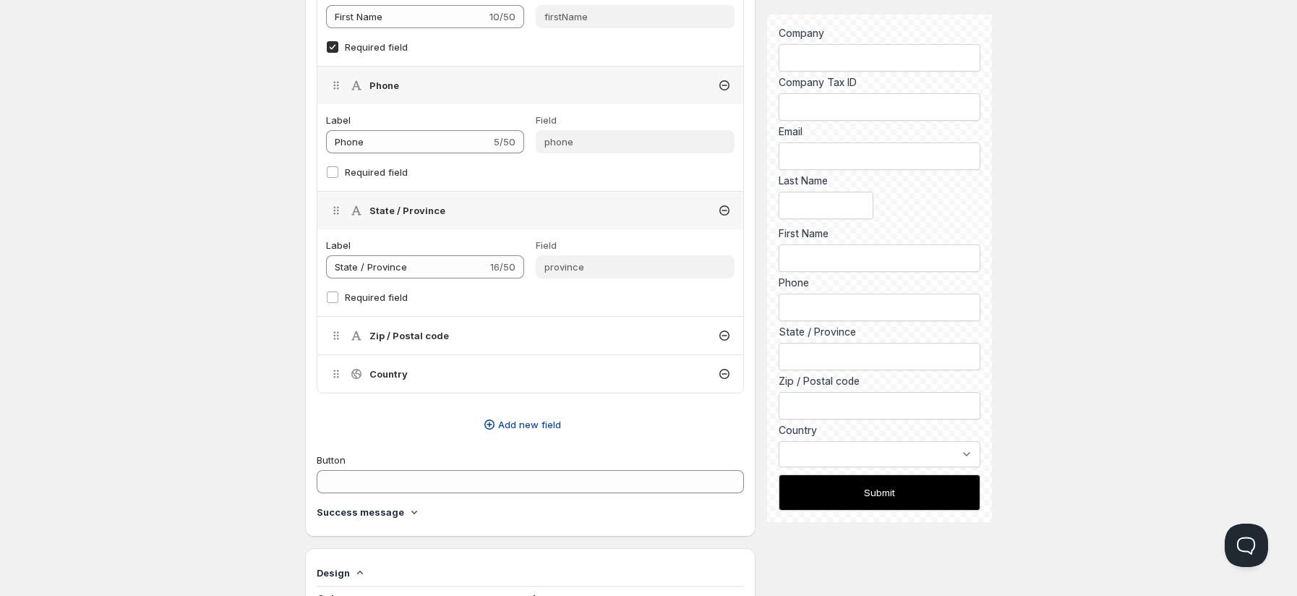
click at [551, 423] on span "Add new field" at bounding box center [529, 424] width 63 height 14
click at [723, 374] on icon at bounding box center [725, 373] width 6 height 1
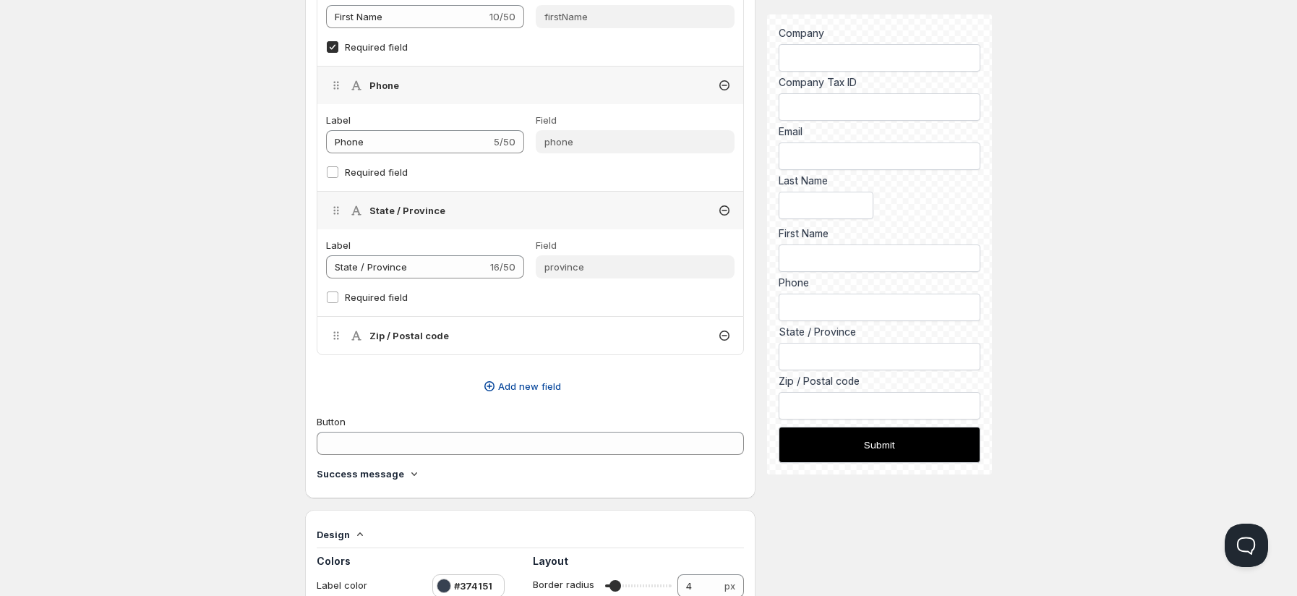
click at [508, 386] on span "Add new field" at bounding box center [529, 386] width 63 height 14
click at [515, 426] on button "New field" at bounding box center [522, 466] width 416 height 20
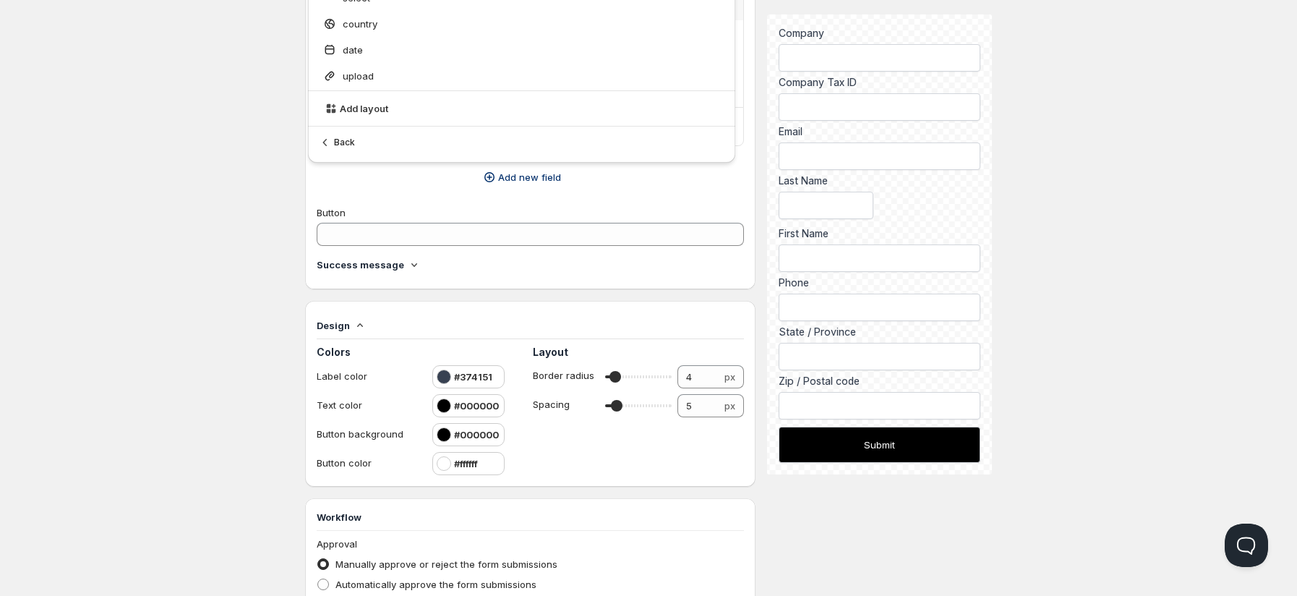
scroll to position [1012, 0]
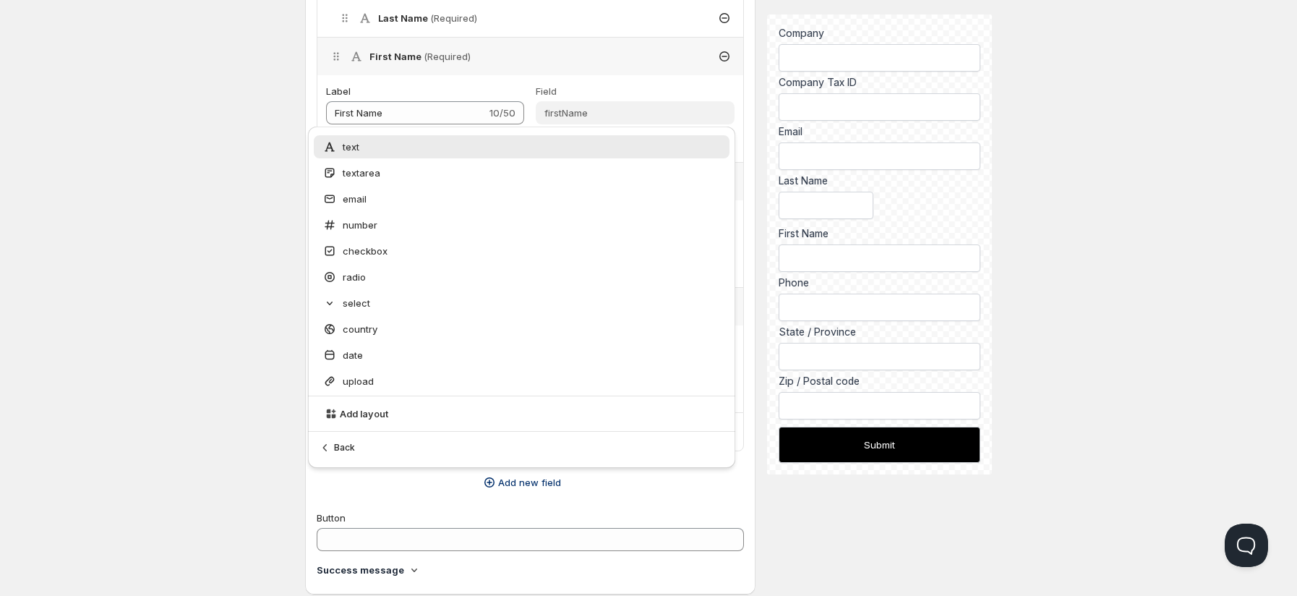
click at [248, 268] on div "Home Pricing Price lists Forms Submissions Settings Features Plans Create form.…" at bounding box center [648, 242] width 1297 height 2509
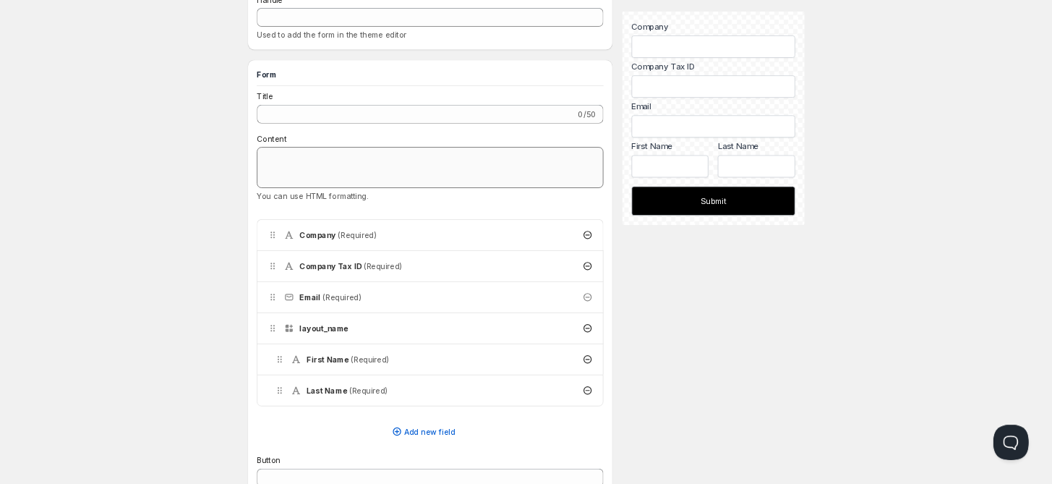
scroll to position [192, 0]
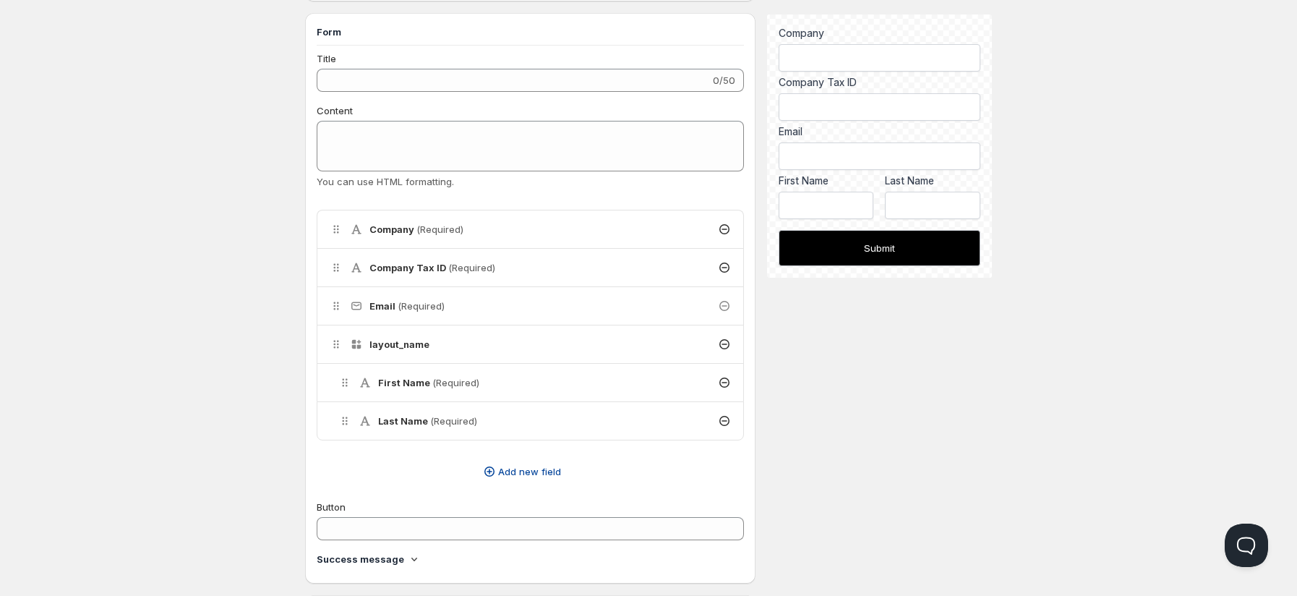
click at [539, 473] on span "Add new field" at bounding box center [529, 471] width 63 height 14
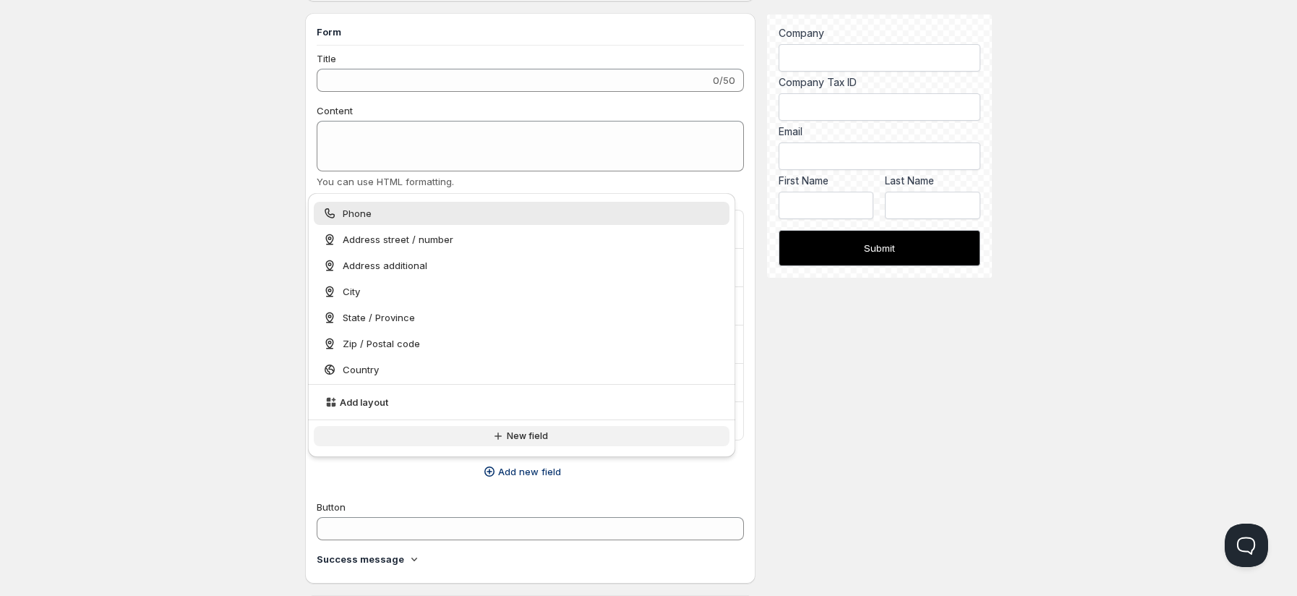
click at [565, 437] on button "New field" at bounding box center [522, 436] width 416 height 20
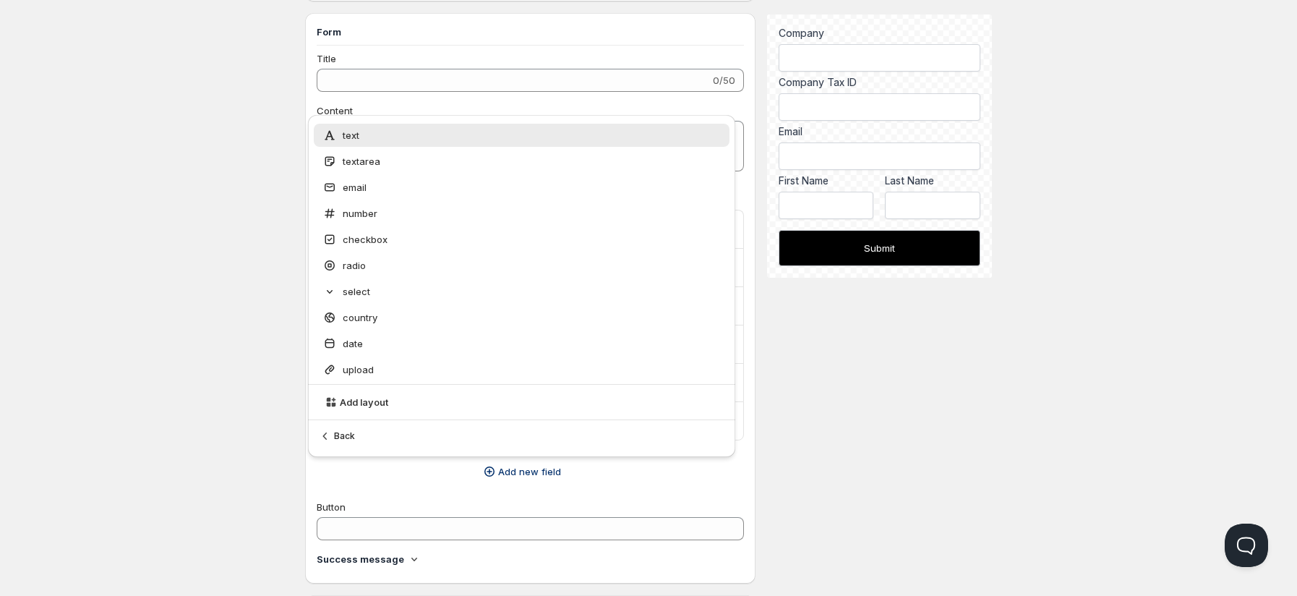
click at [895, 437] on div "Description 0/50 Handle Used to add the form in the theme editor Form Title 0/5…" at bounding box center [648, 588] width 687 height 1450
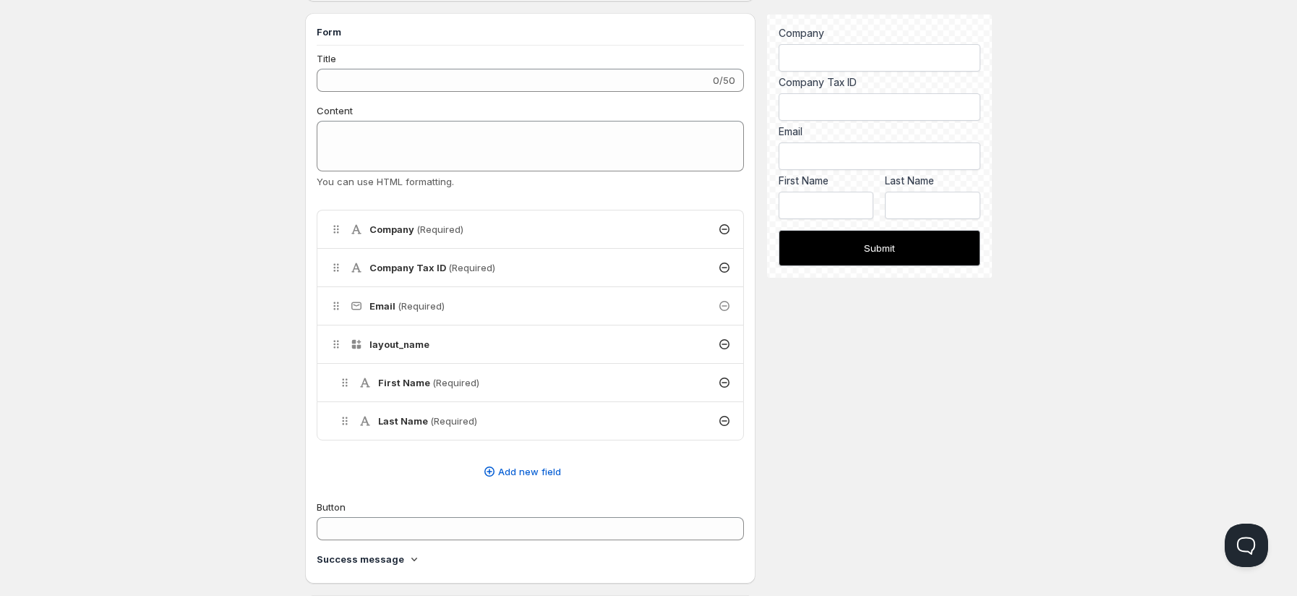
click at [870, 401] on div "Description 0/50 Handle Used to add the form in the theme editor Form Title 0/5…" at bounding box center [648, 588] width 687 height 1450
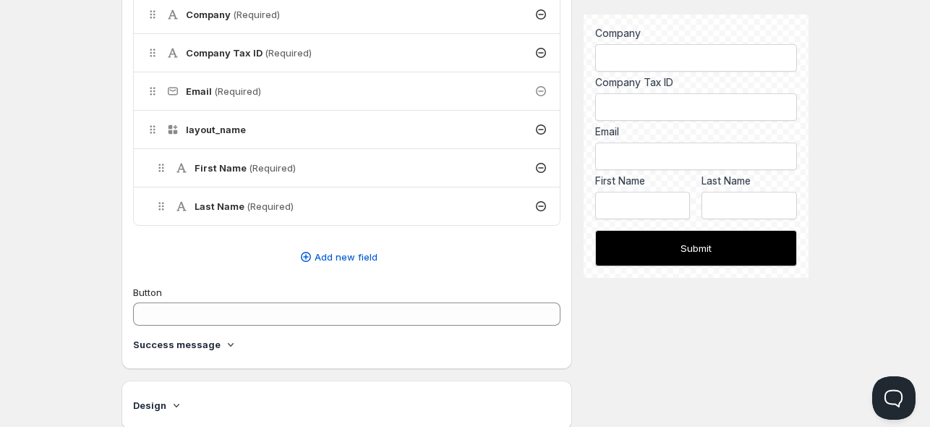
scroll to position [409, 0]
click at [637, 306] on div "Description 0/50 Handle Used to add the form in the theme editor Form Title 0/5…" at bounding box center [464, 371] width 687 height 1450
click at [371, 249] on span "Add new field" at bounding box center [346, 254] width 63 height 14
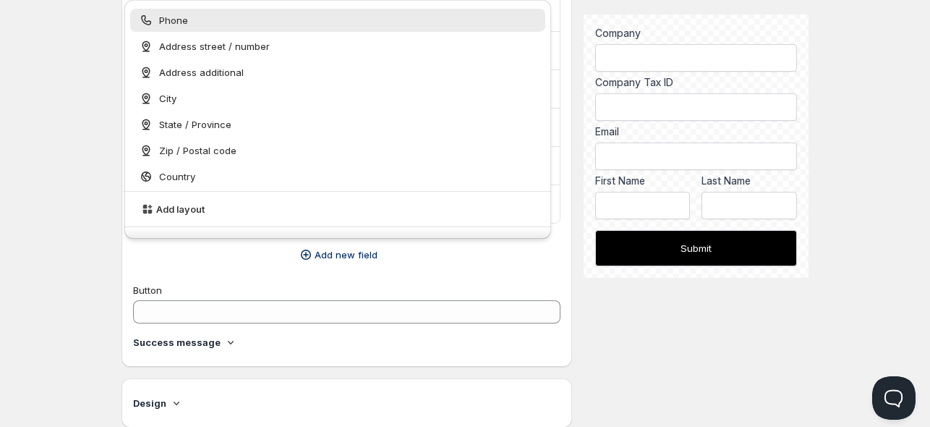
click at [610, 307] on div "Description 0/50 Handle Used to add the form in the theme editor Form Title 0/5…" at bounding box center [464, 371] width 687 height 1450
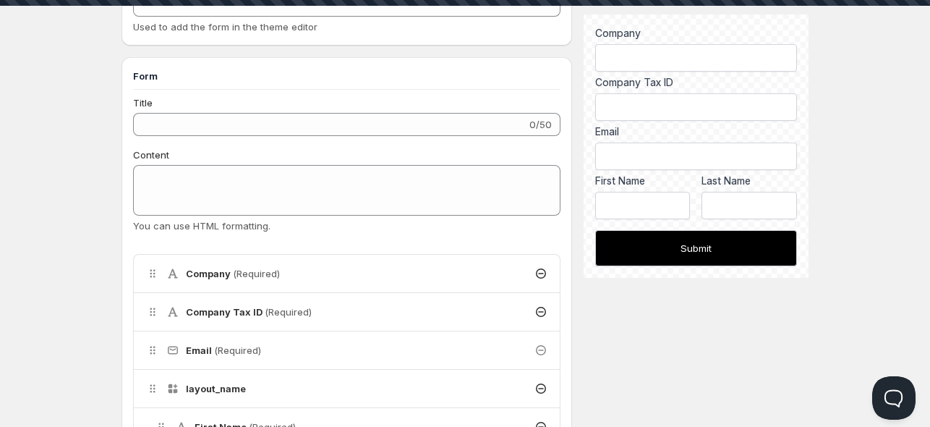
scroll to position [0, 0]
